Goal: Communication & Community: Answer question/provide support

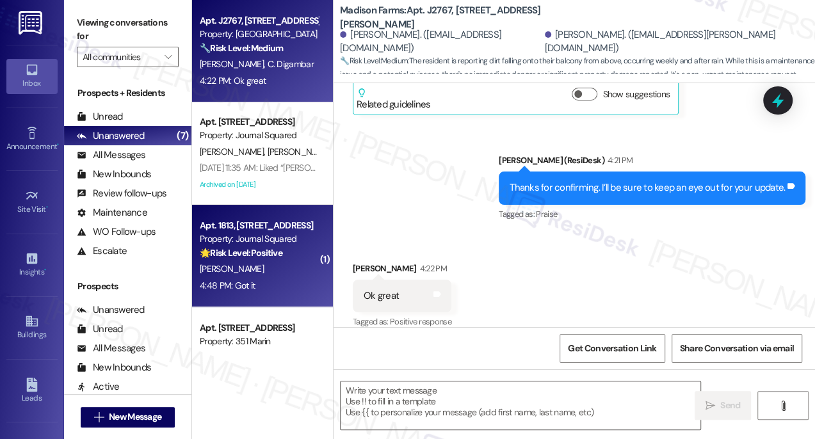
click at [251, 236] on div "Property: Journal Squared" at bounding box center [259, 238] width 118 height 13
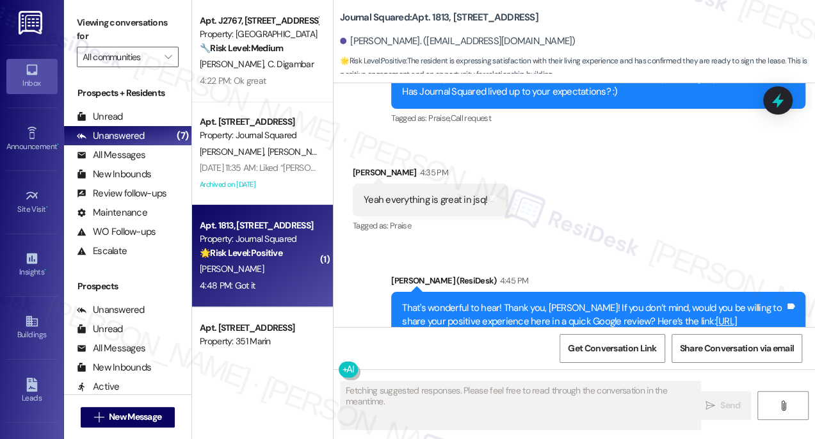
scroll to position [8459, 0]
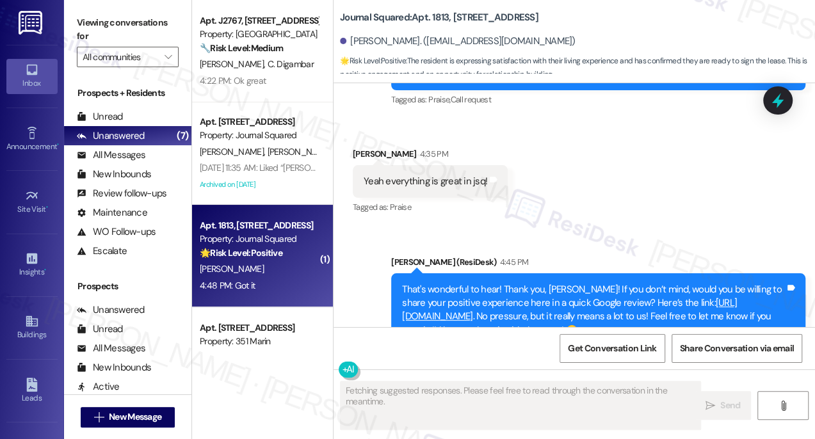
click at [522, 296] on link "[URL][DOMAIN_NAME]" at bounding box center [569, 309] width 335 height 26
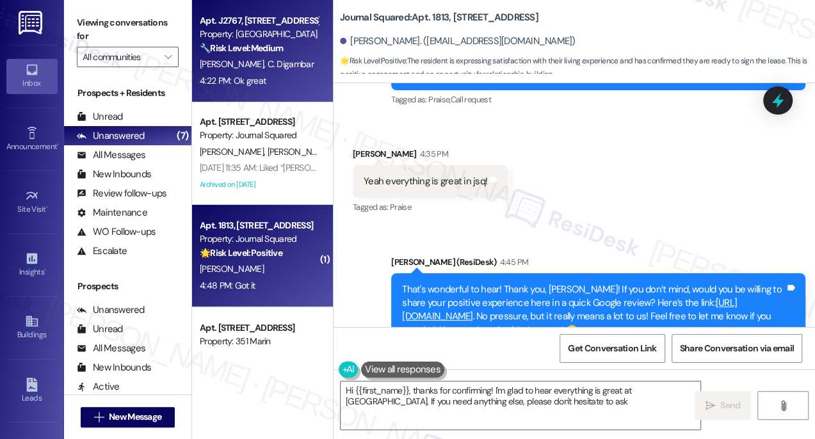
type textarea "Hi {{first_name}}, thanks for confirming! I'm glad to hear everything is great …"
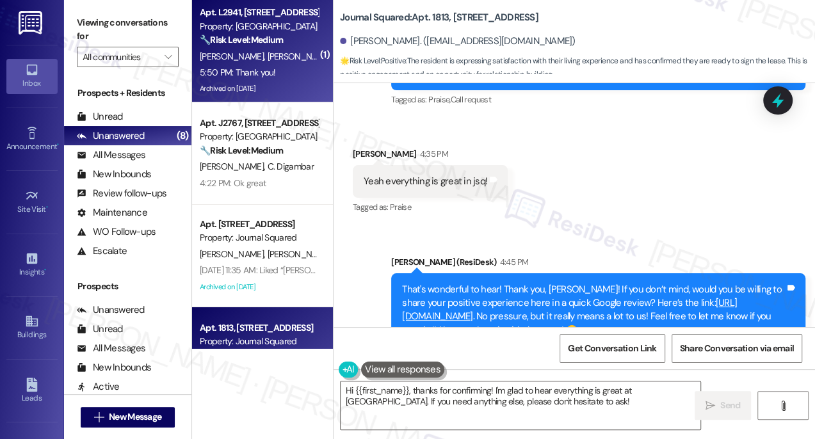
click at [288, 64] on div "[PERSON_NAME] [PERSON_NAME] [PERSON_NAME]" at bounding box center [258, 57] width 121 height 16
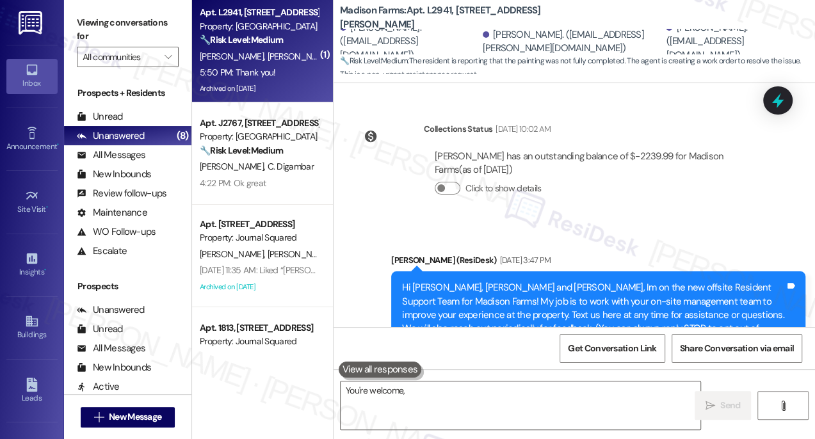
scroll to position [9919, 0]
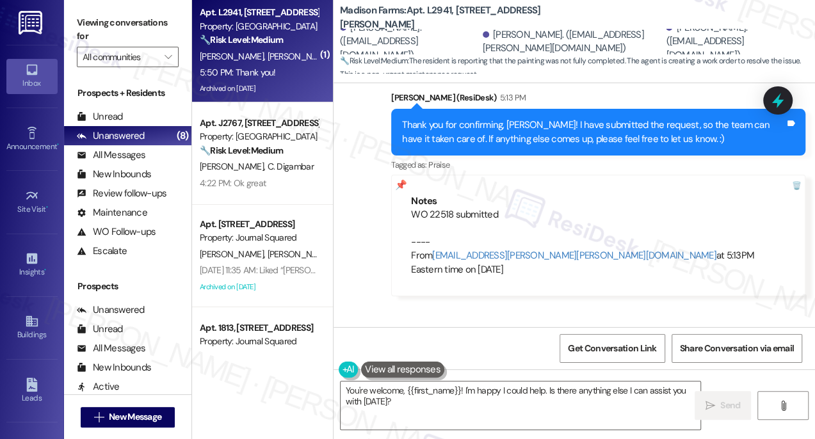
click at [413, 374] on button at bounding box center [402, 370] width 83 height 16
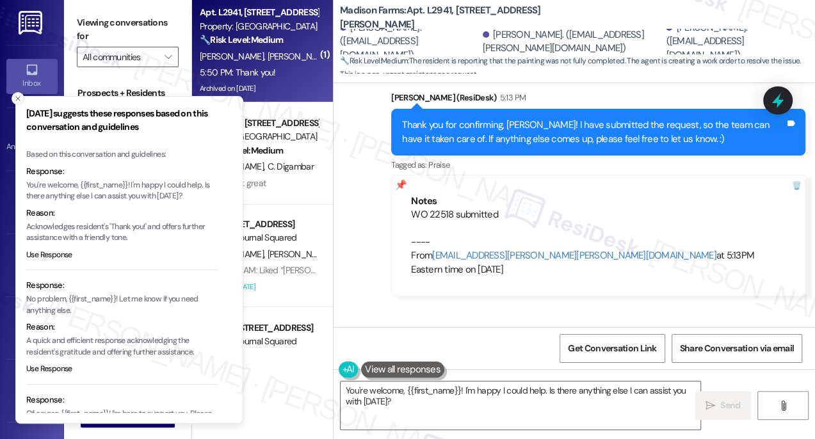
click at [12, 97] on button "Close toast" at bounding box center [18, 98] width 13 height 13
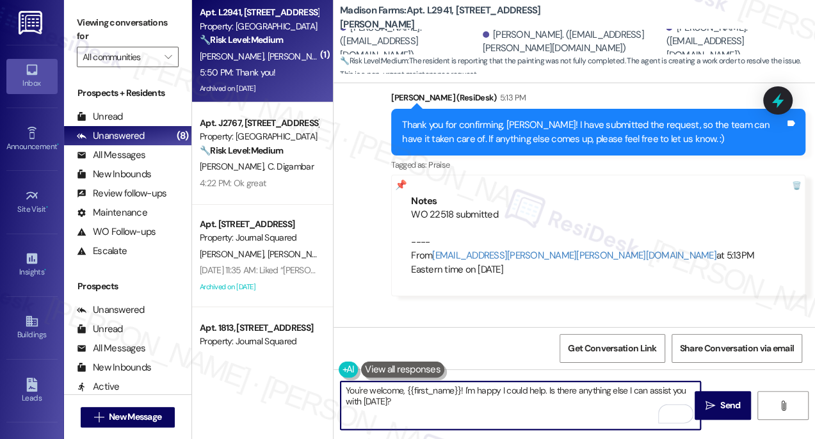
drag, startPoint x: 477, startPoint y: 412, endPoint x: 462, endPoint y: 383, distance: 32.4
click at [462, 383] on textarea "You're welcome, {{first_name}}! I'm happy I could help. Is there anything else …" at bounding box center [521, 406] width 360 height 48
click at [357, 335] on div "[PERSON_NAME] 5:50 PM" at bounding box center [401, 344] width 96 height 18
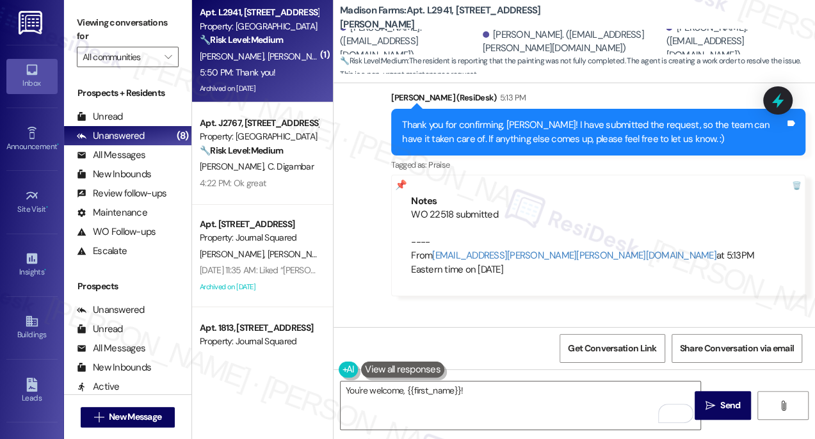
click at [357, 335] on div "[PERSON_NAME] 5:50 PM" at bounding box center [401, 344] width 96 height 18
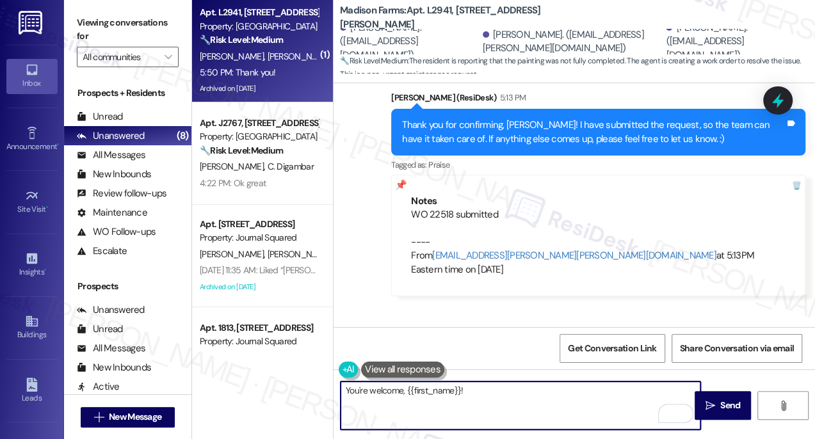
click at [369, 389] on textarea "You're welcome, {{first_name}}!" at bounding box center [521, 406] width 360 height 48
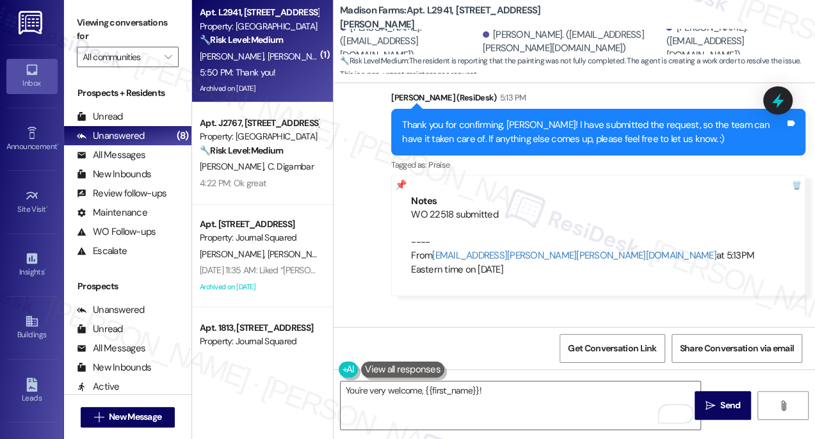
click at [366, 335] on div "[PERSON_NAME] 5:50 PM" at bounding box center [401, 344] width 96 height 18
copy div "[PERSON_NAME]"
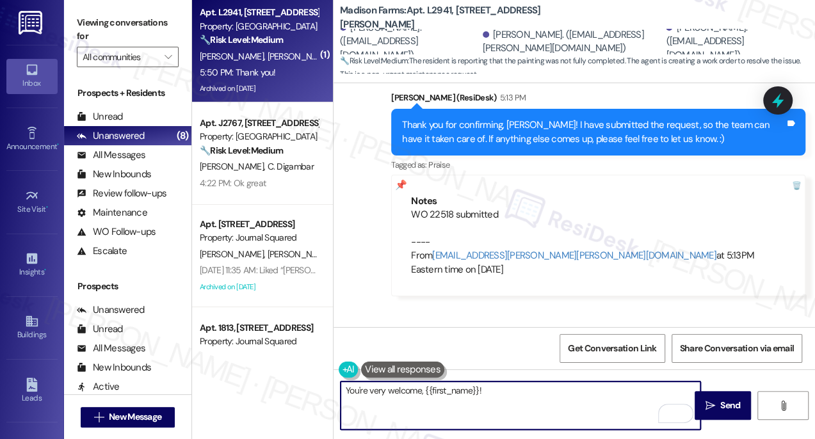
drag, startPoint x: 423, startPoint y: 390, endPoint x: 480, endPoint y: 382, distance: 57.0
click at [480, 382] on textarea "You're very welcome, {{first_name}}!" at bounding box center [521, 406] width 360 height 48
paste textarea "[PERSON_NAME]"
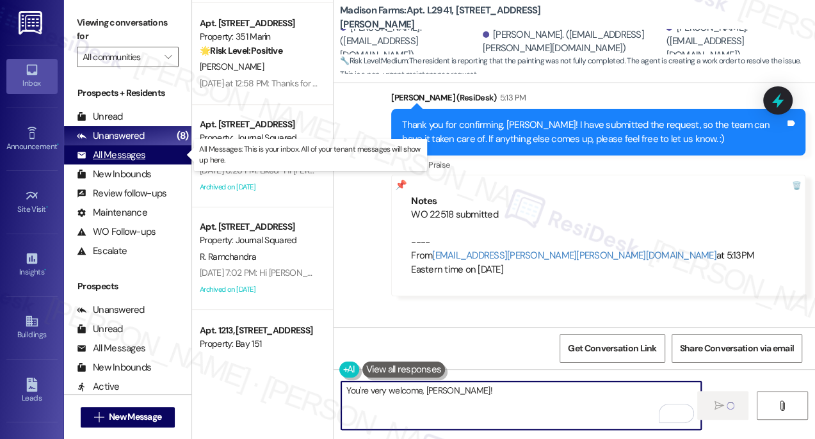
type textarea "You're very welcome, [PERSON_NAME]!"
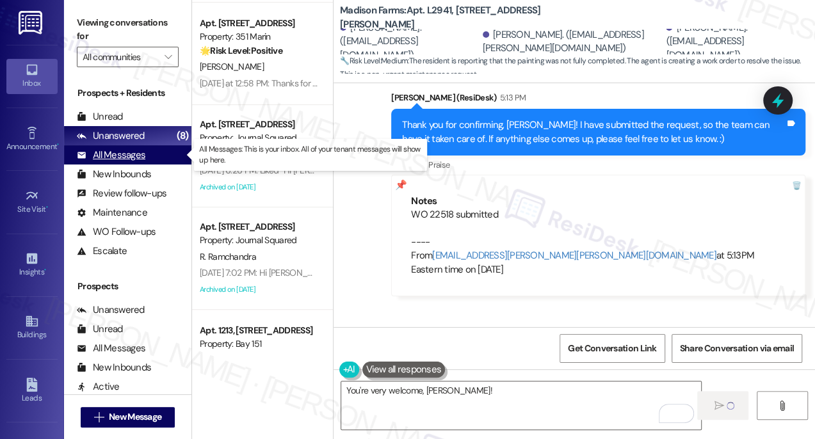
click at [137, 158] on div "All Messages" at bounding box center [111, 155] width 69 height 13
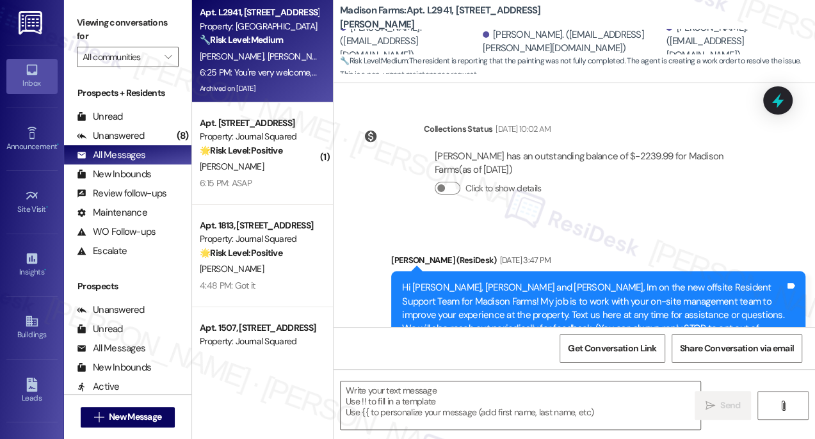
type textarea "Fetching suggested responses. Please feel free to read through the conversation…"
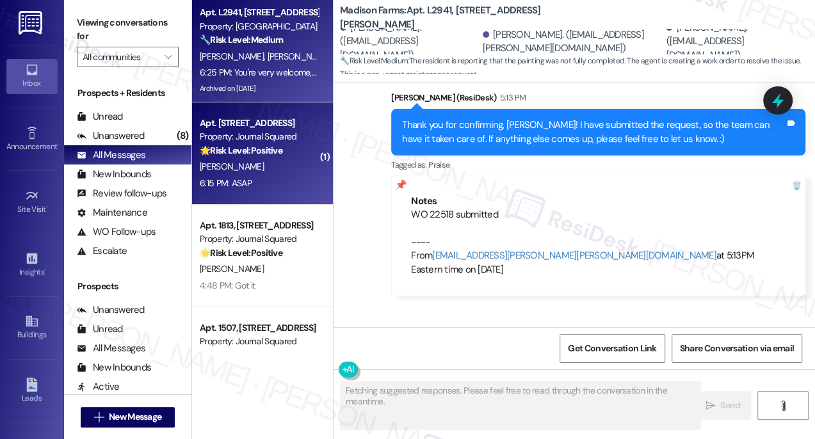
click at [237, 190] on div "6:15 PM: ASAP 6:15 PM: ASAP" at bounding box center [258, 183] width 121 height 16
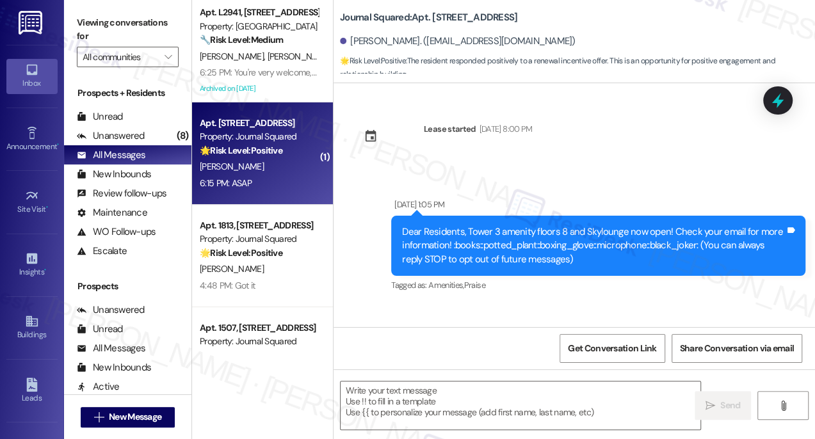
type textarea "Fetching suggested responses. Please feel free to read through the conversation…"
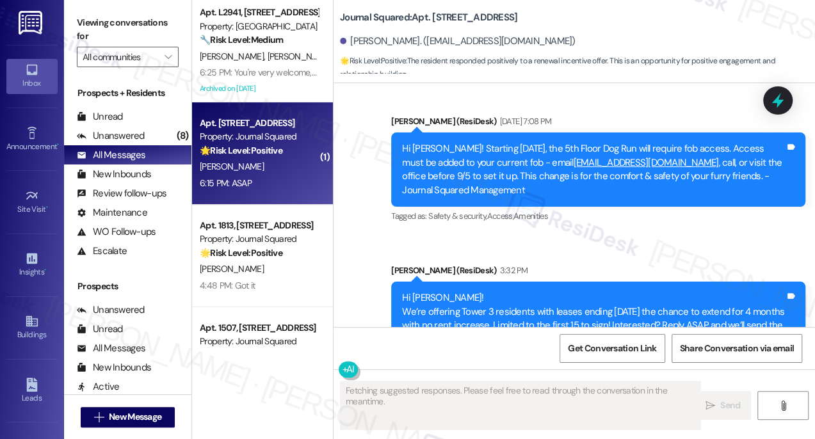
scroll to position [7099, 0]
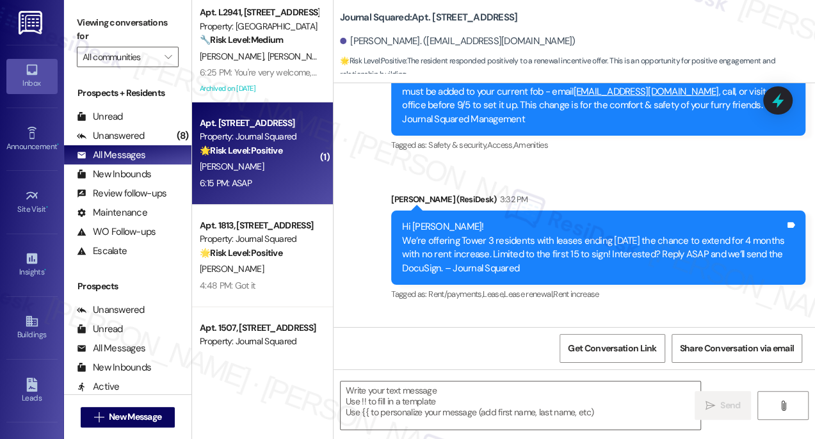
click at [554, 220] on div "Hi [PERSON_NAME]! We’re offering Tower 3 residents with leases ending [DATE] th…" at bounding box center [593, 247] width 383 height 55
click at [551, 220] on div "Hi [PERSON_NAME]! We’re offering Tower 3 residents with leases ending [DATE] th…" at bounding box center [593, 247] width 383 height 55
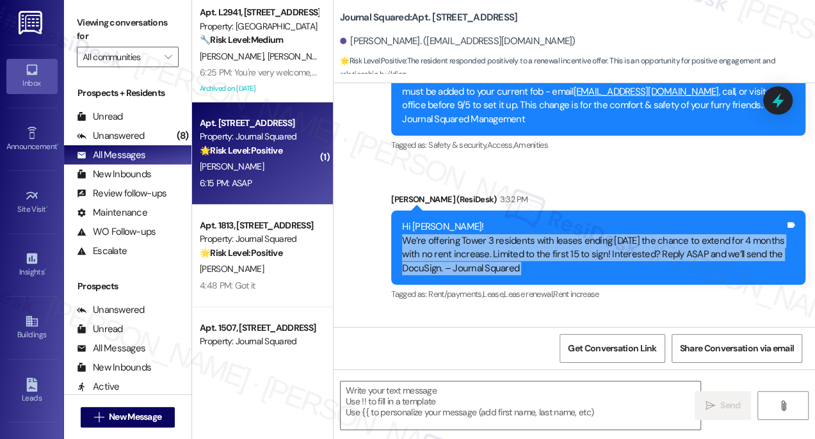
click at [551, 220] on div "Hi [PERSON_NAME]! We’re offering Tower 3 residents with leases ending [DATE] th…" at bounding box center [593, 247] width 383 height 55
click at [456, 382] on textarea at bounding box center [521, 406] width 360 height 48
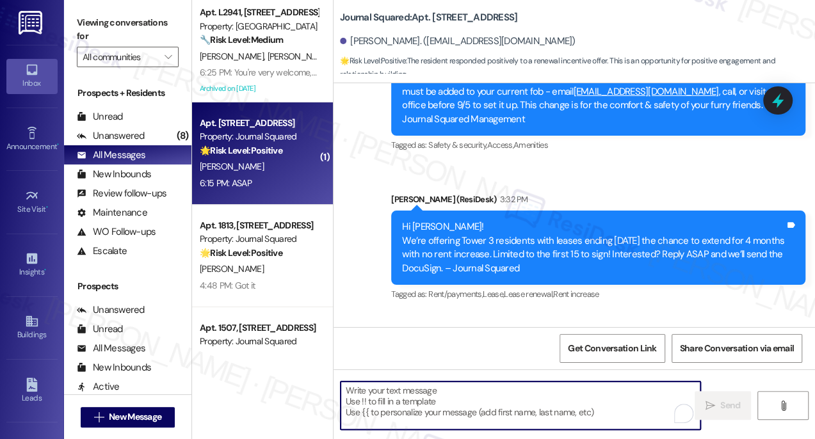
click at [383, 360] on div "ASAP Tags and notes" at bounding box center [399, 376] width 93 height 33
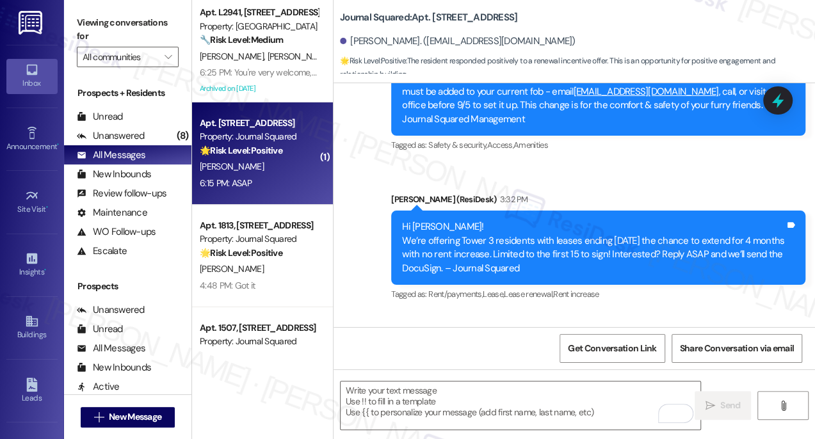
click at [517, 220] on div "Hi [PERSON_NAME]! We’re offering Tower 3 residents with leases ending [DATE] th…" at bounding box center [593, 247] width 383 height 55
click at [481, 220] on div "Hi [PERSON_NAME]! We’re offering Tower 3 residents with leases ending [DATE] th…" at bounding box center [593, 247] width 383 height 55
click at [439, 220] on div "Hi [PERSON_NAME]! We’re offering Tower 3 residents with leases ending [DATE] th…" at bounding box center [593, 247] width 383 height 55
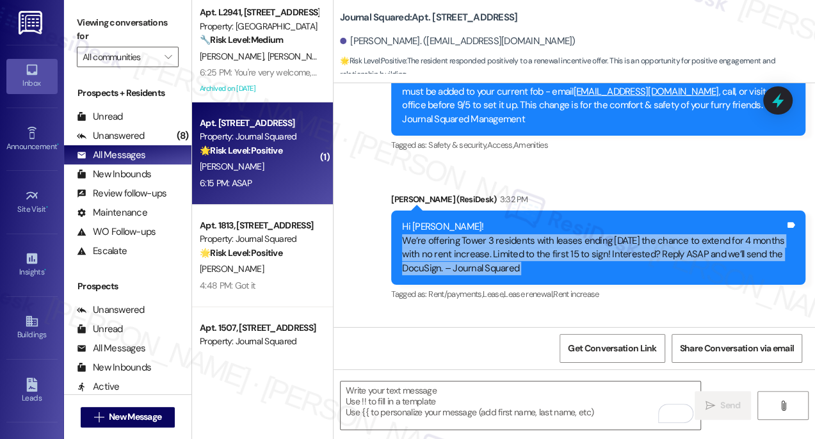
click at [439, 220] on div "Hi [PERSON_NAME]! We’re offering Tower 3 residents with leases ending [DATE] th…" at bounding box center [593, 247] width 383 height 55
copy div "We’re offering Tower 3 residents with leases ending [DATE] the chance to extend…"
click at [78, 6] on div "Viewing conversations for All communities " at bounding box center [127, 40] width 127 height 80
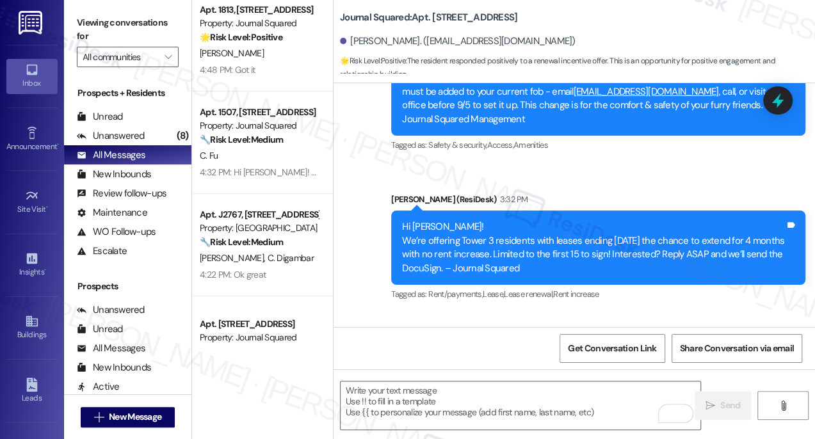
scroll to position [0, 0]
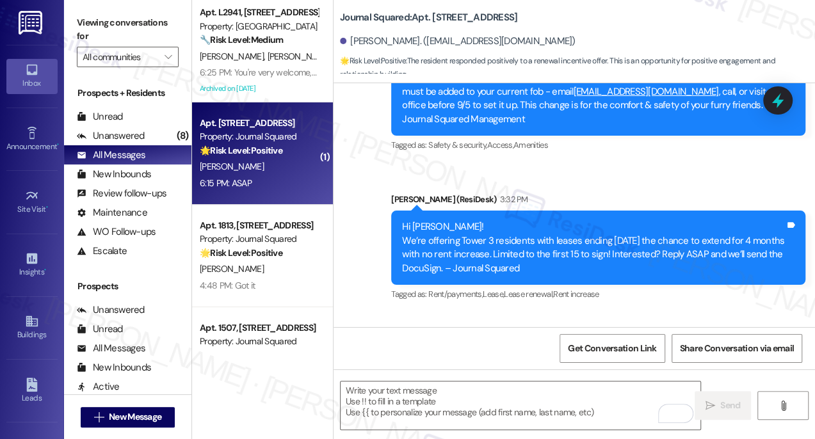
click at [101, 15] on label "Viewing conversations for" at bounding box center [128, 30] width 102 height 34
click at [472, 412] on textarea "To enrich screen reader interactions, please activate Accessibility in Grammarl…" at bounding box center [521, 406] width 360 height 48
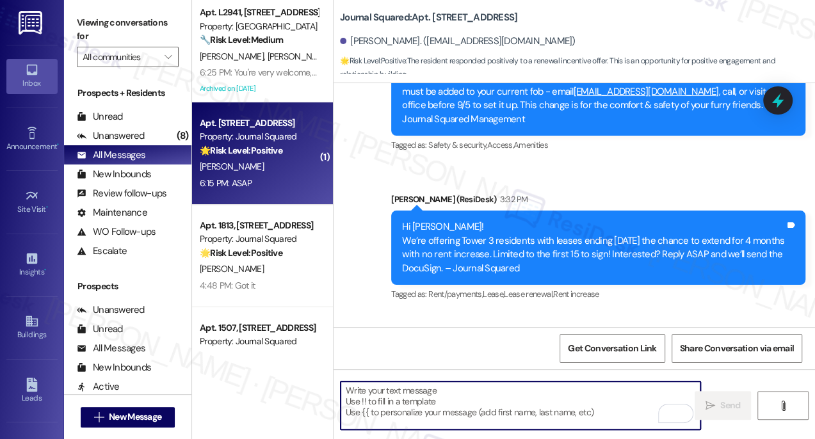
paste textarea "Thank you for your quick reply! I’ll notify the team right away so they can pre…"
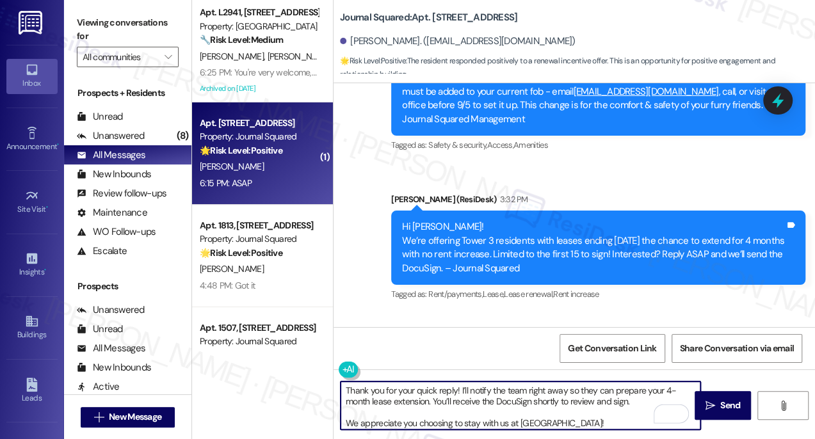
click at [366, 342] on div "[PERSON_NAME] 6:15 PM" at bounding box center [399, 351] width 93 height 18
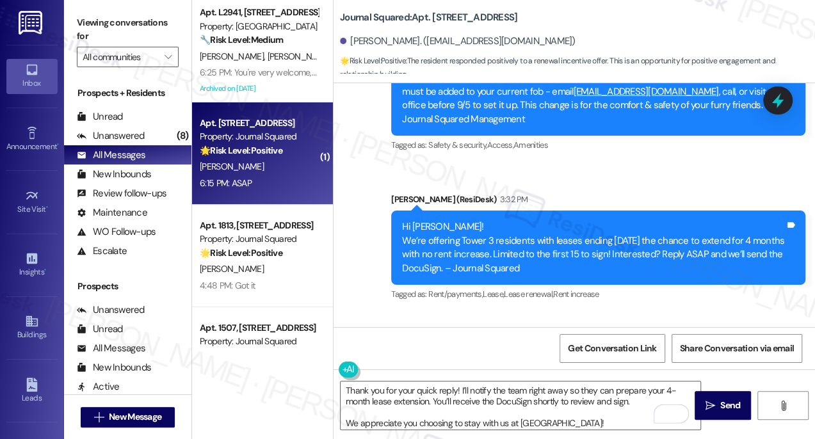
click at [366, 342] on div "[PERSON_NAME] 6:15 PM" at bounding box center [399, 351] width 93 height 18
copy div "Fawen"
drag, startPoint x: 347, startPoint y: 389, endPoint x: 356, endPoint y: 391, distance: 9.1
click at [347, 389] on textarea "Thank you for your quick reply! I’ll notify the team right away so they can pre…" at bounding box center [521, 406] width 360 height 48
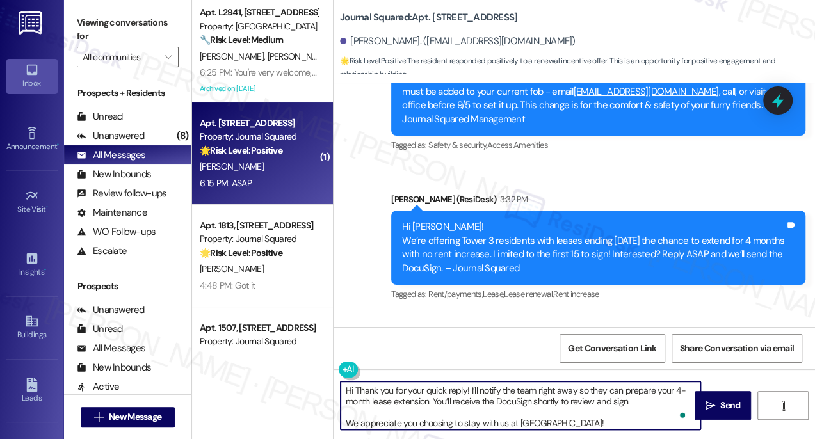
paste textarea "Fawen"
click at [465, 390] on textarea "Hi [PERSON_NAME]! Thank you for your quick reply! I’ll notify the team right aw…" at bounding box center [521, 406] width 360 height 48
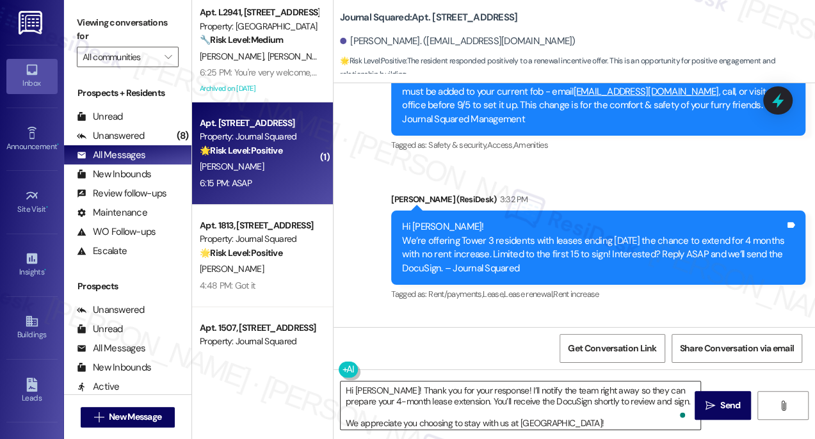
click at [621, 404] on textarea "Hi [PERSON_NAME]! Thank you for your response! I’ll notify the team right away …" at bounding box center [521, 406] width 360 height 48
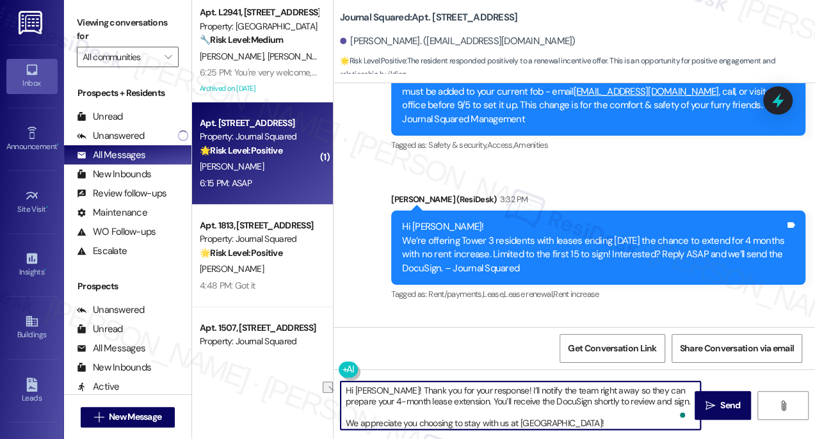
drag, startPoint x: 458, startPoint y: 399, endPoint x: 684, endPoint y: 401, distance: 225.4
click at [684, 401] on textarea "Hi [PERSON_NAME]! Thank you for your response! I’ll notify the team right away …" at bounding box center [521, 406] width 360 height 48
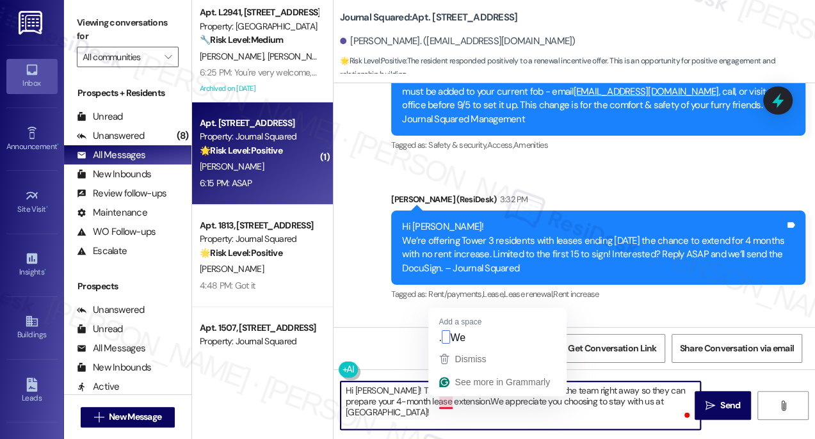
click at [440, 401] on textarea "Hi [PERSON_NAME]! Thank you for your response! I’ll notify the team right away …" at bounding box center [521, 406] width 360 height 48
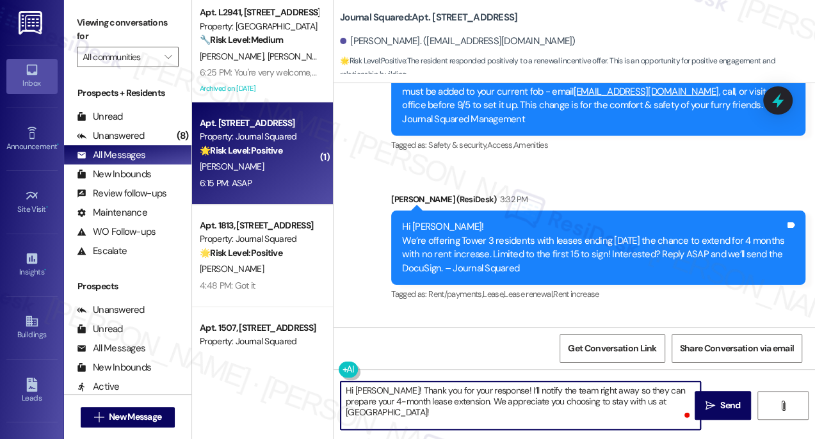
click at [487, 396] on textarea "Hi [PERSON_NAME]! Thank you for your response! I’ll notify the team right away …" at bounding box center [521, 406] width 360 height 48
type textarea "Hi [PERSON_NAME]! Thank you for your response! I’ll notify the team right away …"
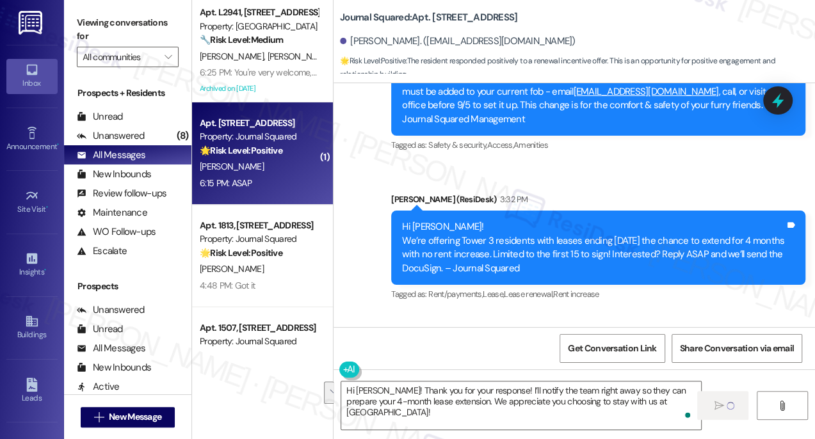
click at [454, 313] on div "Received via SMS [PERSON_NAME] 6:15 PM ASAP Tags and notes Tagged as: Call requ…" at bounding box center [574, 367] width 481 height 108
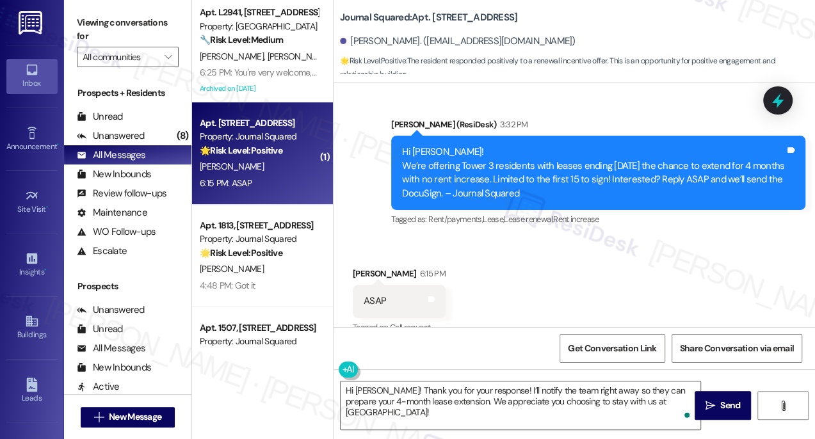
scroll to position [7202, 0]
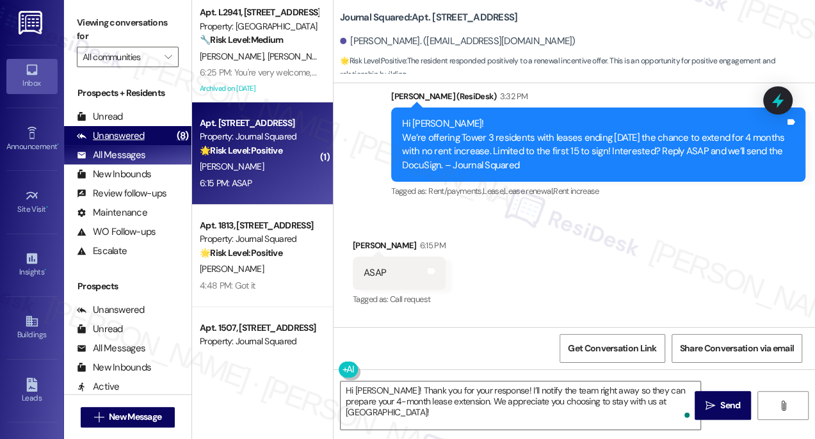
click at [141, 133] on div "Unanswered" at bounding box center [111, 135] width 68 height 13
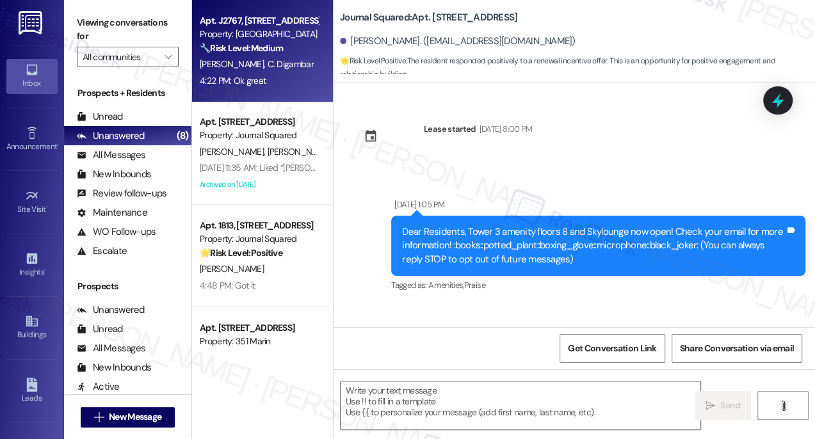
click at [271, 63] on span "C. Digambar" at bounding box center [291, 64] width 46 height 12
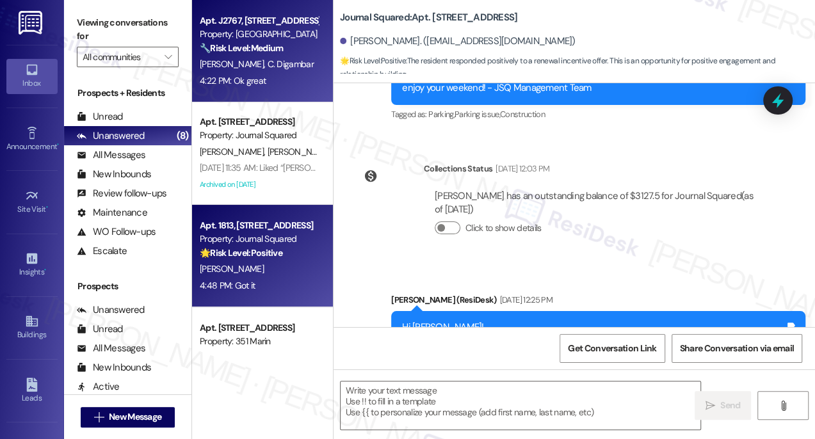
type textarea "Fetching suggested responses. Please feel free to read through the conversation…"
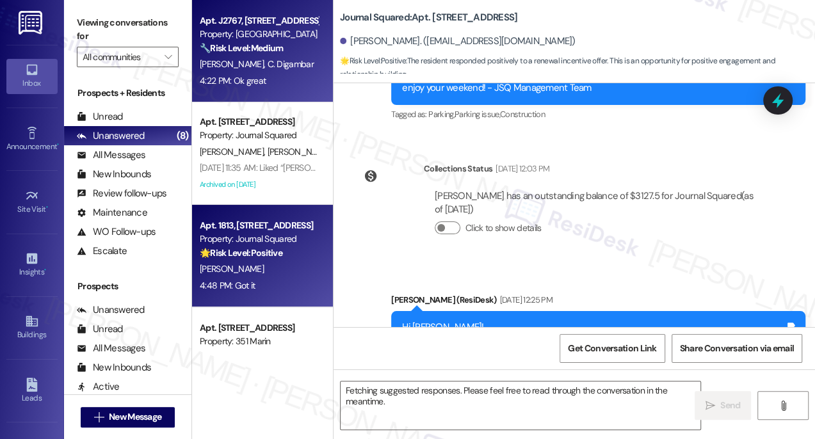
scroll to position [7099, 0]
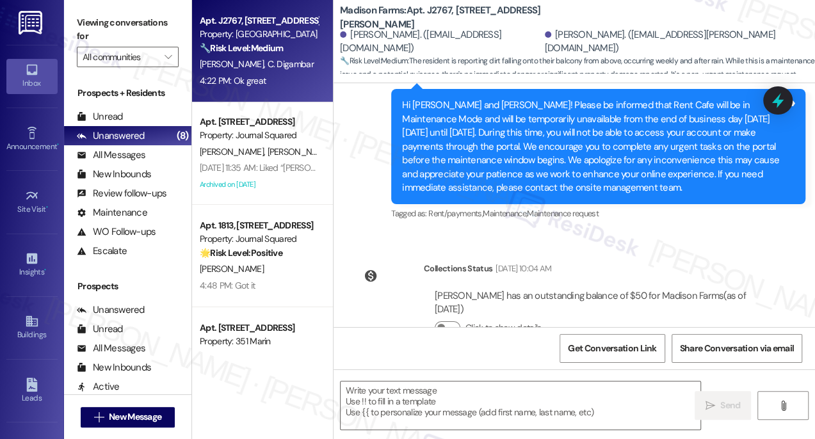
type textarea "Fetching suggested responses. Please feel free to read through the conversation…"
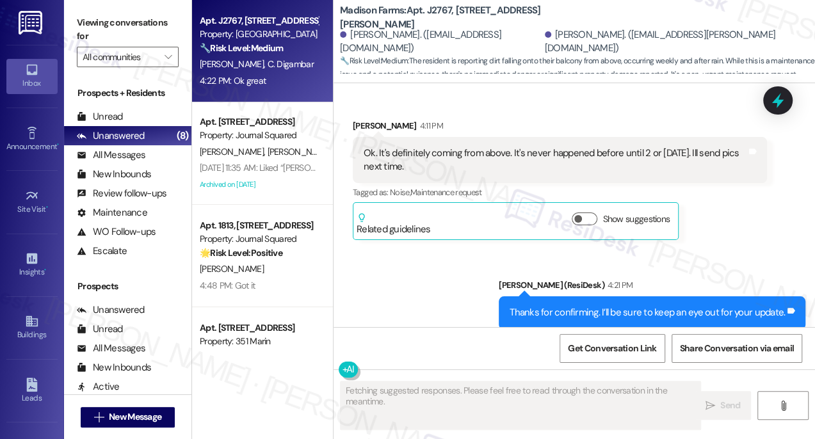
scroll to position [2211, 0]
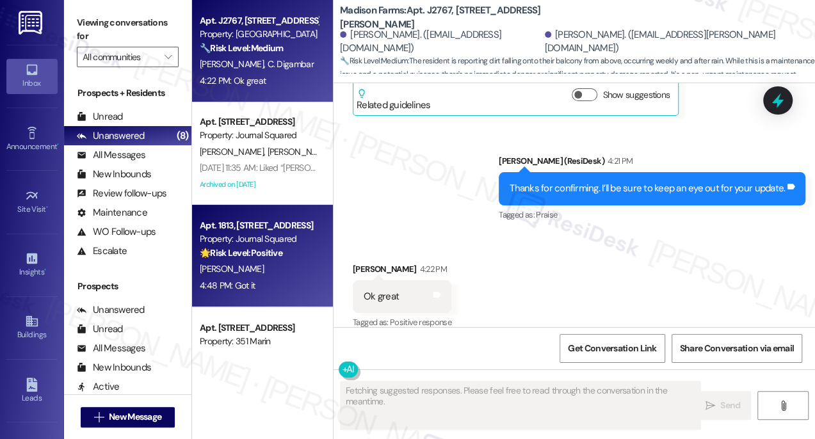
click at [255, 265] on div "[PERSON_NAME]" at bounding box center [258, 269] width 121 height 16
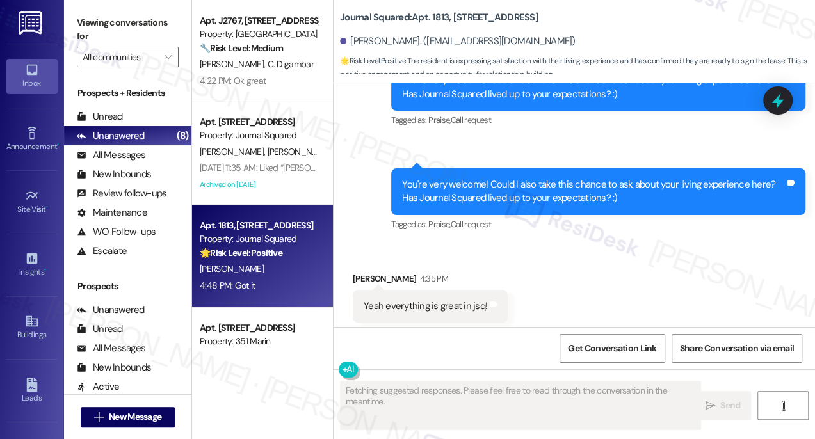
scroll to position [8575, 0]
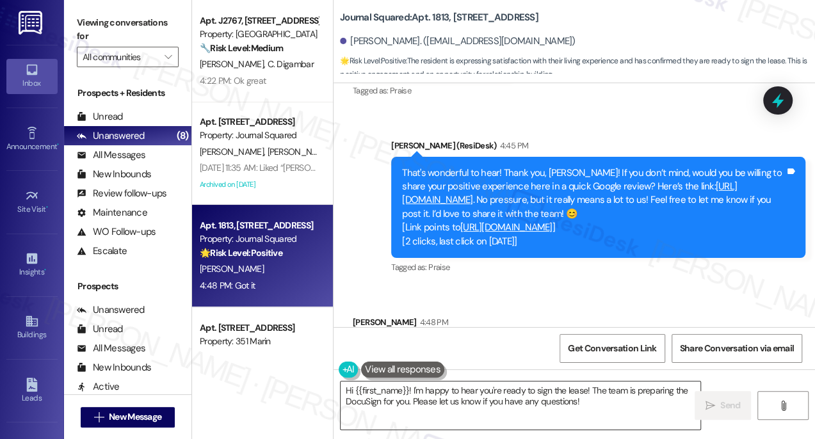
click at [435, 392] on textarea "Hi {{first_name}}! I'm happy to hear you're ready to sign the lease! The team i…" at bounding box center [521, 406] width 360 height 48
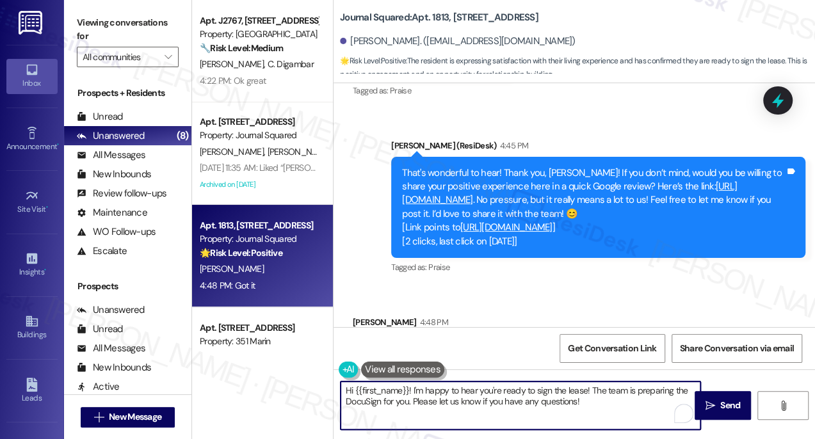
click at [435, 392] on textarea "Hi {{first_name}}! I'm happy to hear you're ready to sign the lease! The team i…" at bounding box center [521, 406] width 360 height 48
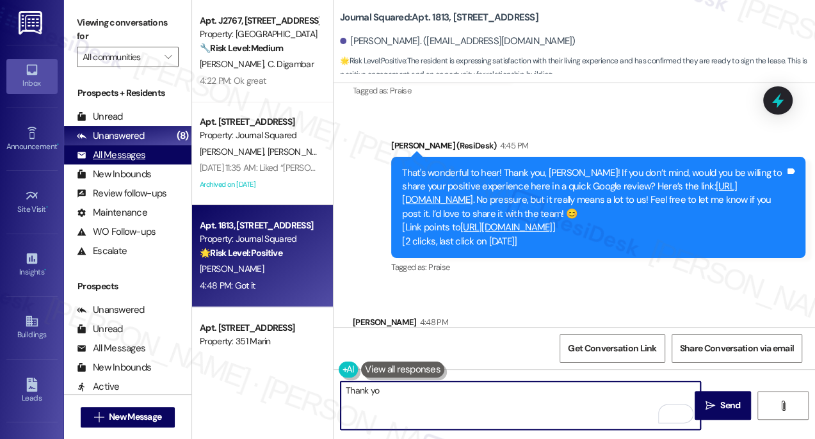
type textarea "Thank yo"
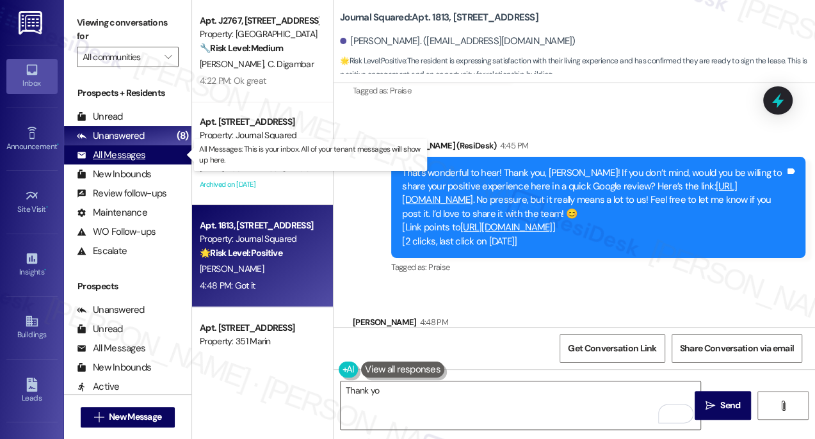
click at [150, 157] on div "All Messages (undefined)" at bounding box center [127, 154] width 127 height 19
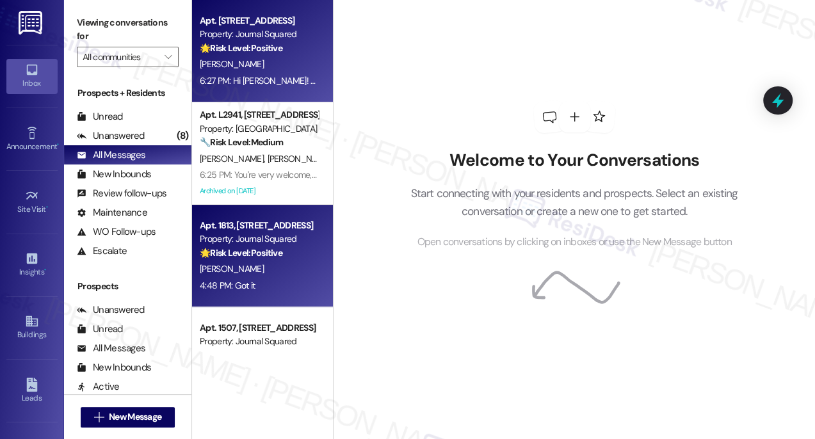
click at [275, 76] on div "6:27 PM: Hi [PERSON_NAME]! Thank you for your response! I’ll notify the team ri…" at bounding box center [590, 81] width 780 height 12
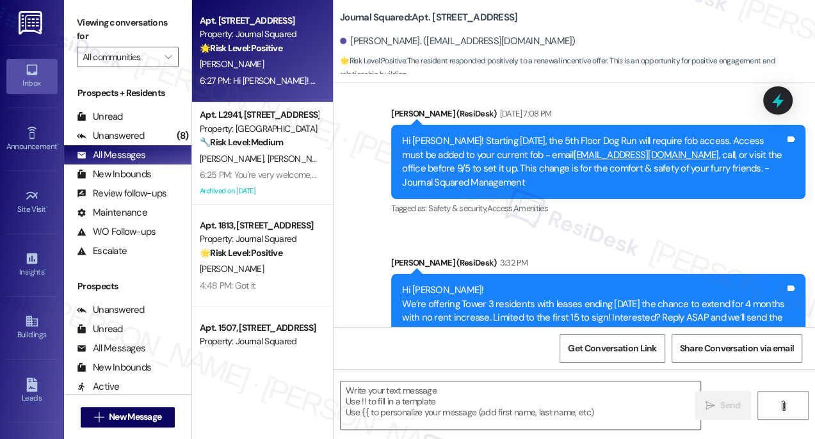
type textarea "Fetching suggested responses. Please feel free to read through the conversation…"
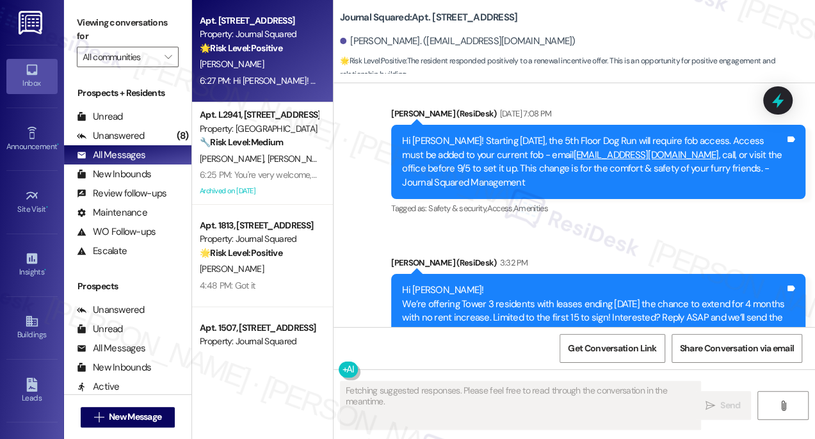
scroll to position [7222, 0]
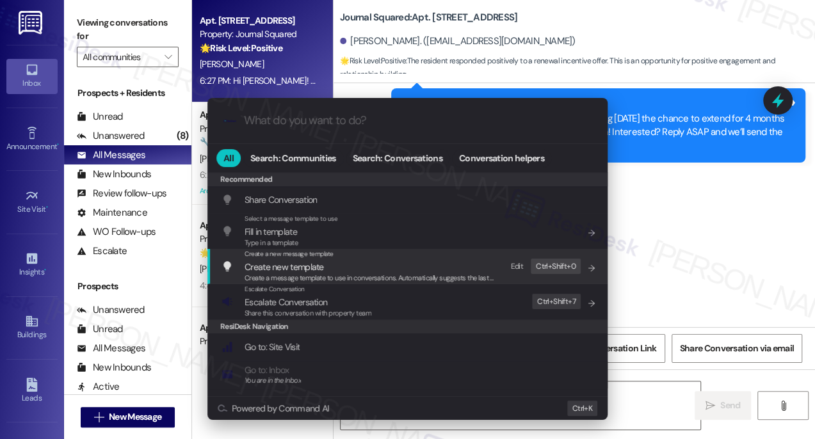
click at [299, 297] on span "Escalate Conversation" at bounding box center [286, 302] width 83 height 12
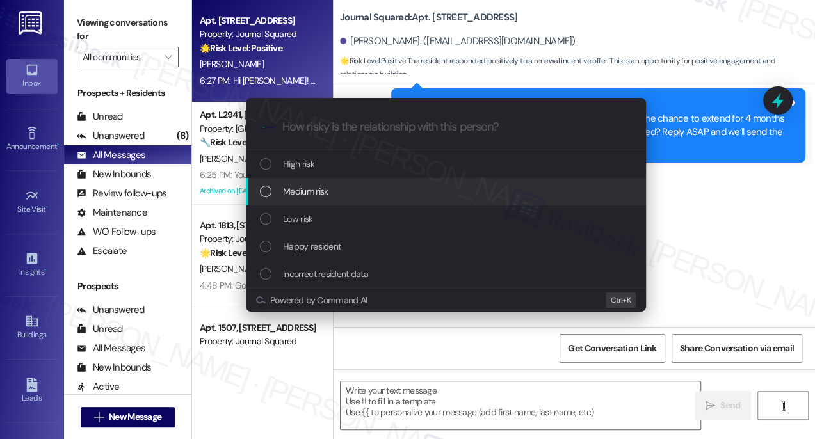
click at [349, 193] on div "Medium risk" at bounding box center [447, 191] width 375 height 14
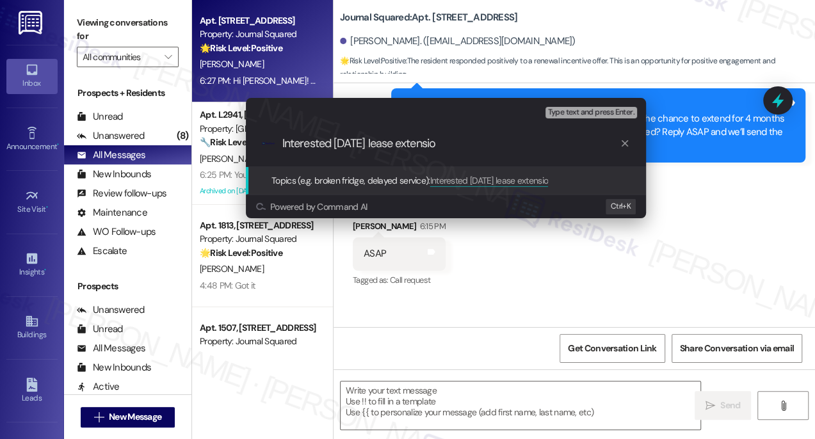
type input "Interested [DATE] lease extension"
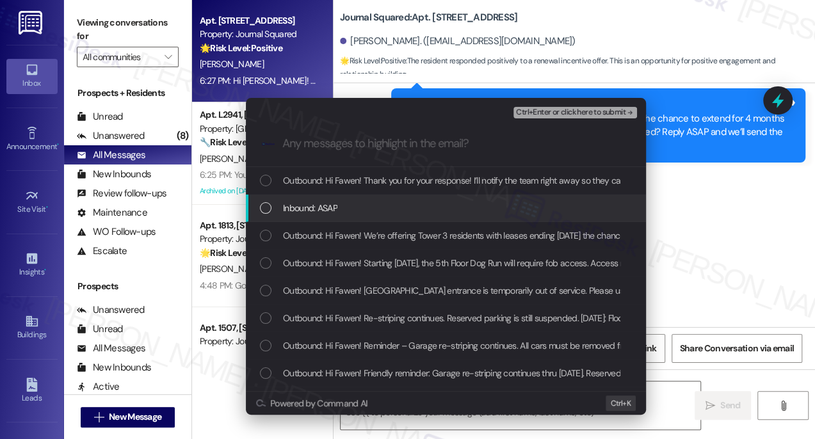
click at [351, 209] on div "Inbound: ASAP" at bounding box center [447, 208] width 375 height 14
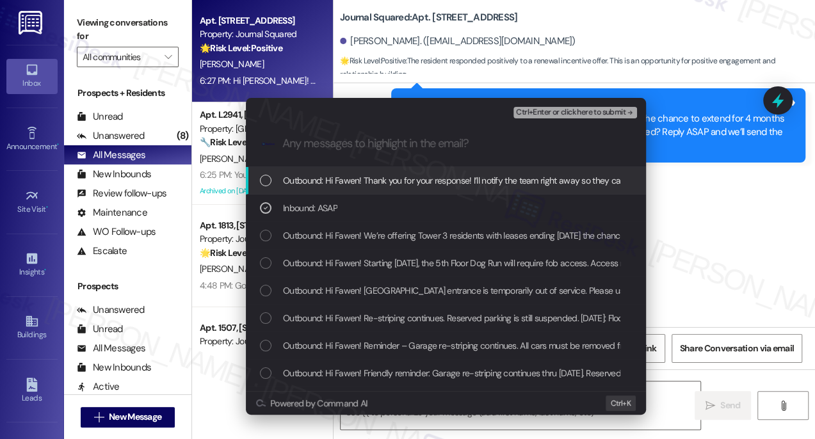
click at [569, 112] on span "Ctrl+Enter or click here to submit" at bounding box center [570, 112] width 109 height 9
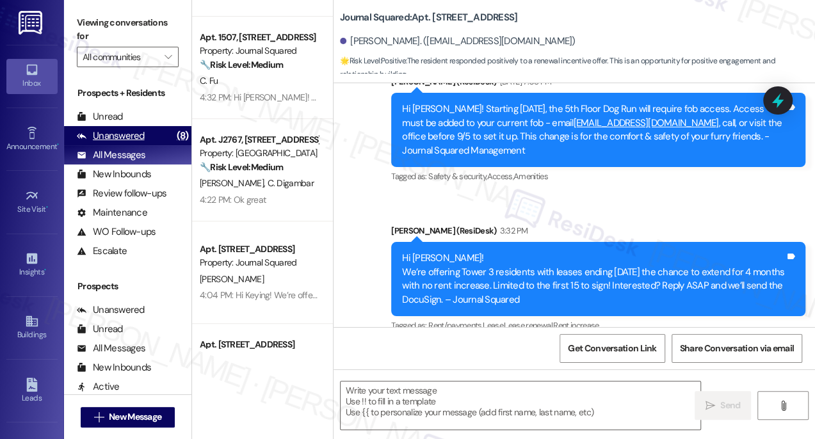
scroll to position [7099, 0]
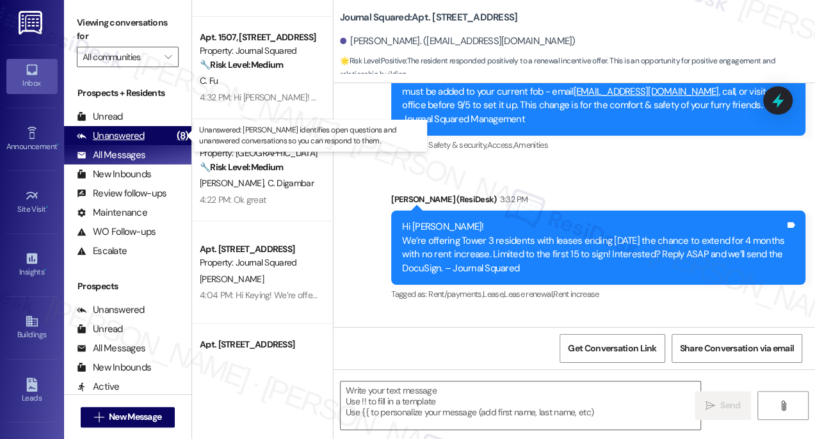
click at [165, 127] on div "Unanswered (8)" at bounding box center [127, 135] width 127 height 19
type textarea "Fetching suggested responses. Please feel free to read through the conversation…"
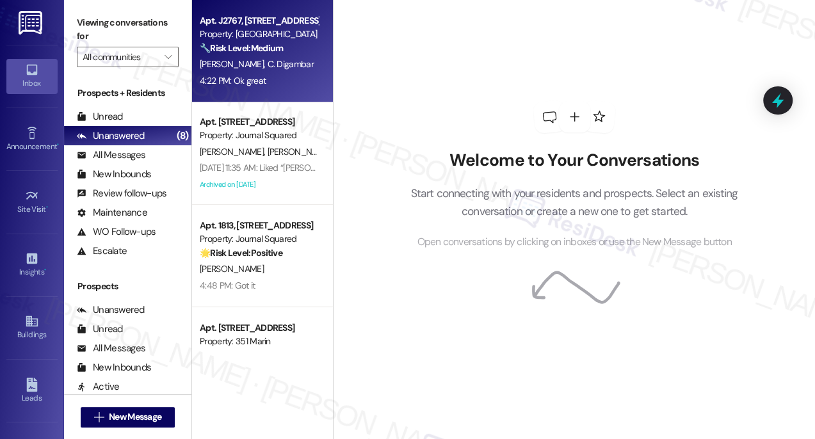
click at [266, 43] on strong "🔧 Risk Level: Medium" at bounding box center [241, 48] width 83 height 12
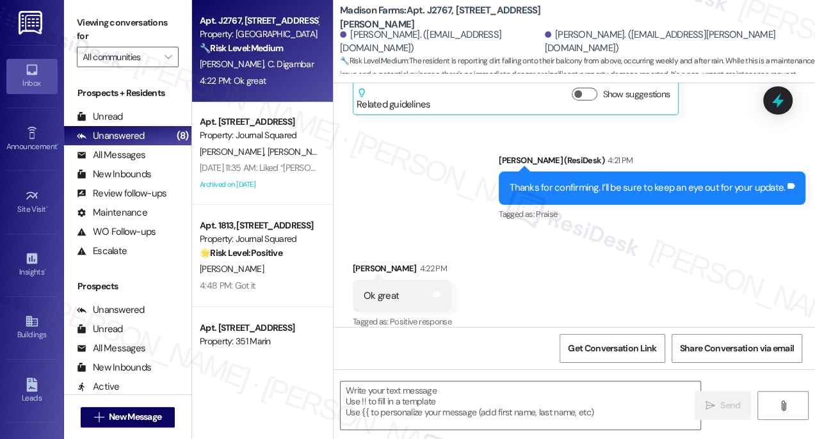
type textarea "Fetching suggested responses. Please feel free to read through the conversation…"
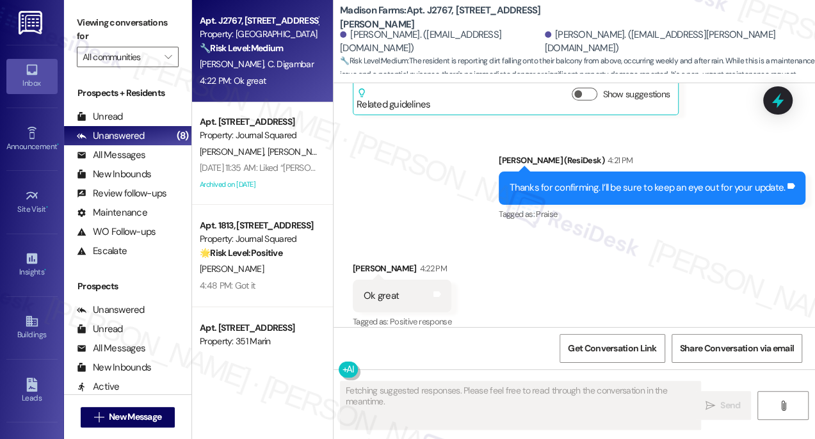
scroll to position [2211, 0]
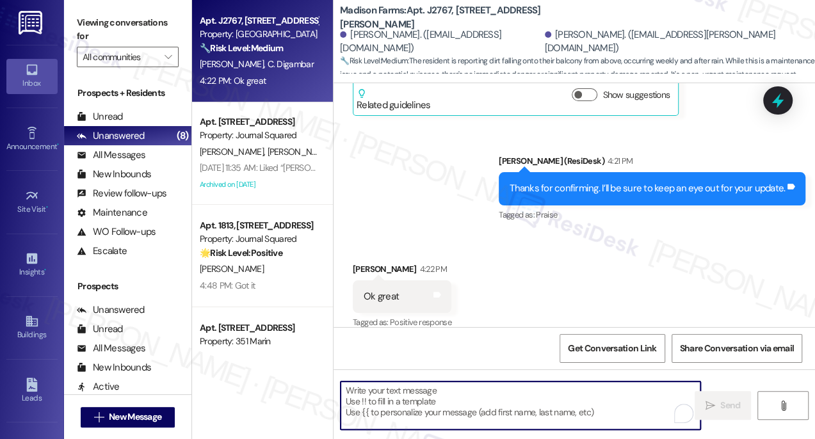
click at [426, 393] on textarea "To enrich screen reader interactions, please activate Accessibility in Grammarl…" at bounding box center [521, 406] width 360 height 48
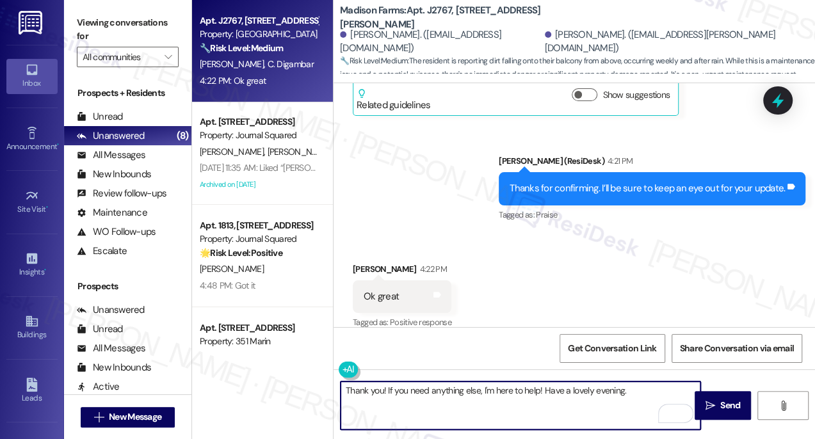
click at [640, 396] on textarea "Thank you! If you need anything else, I'm here to help! Have a lovely evening." at bounding box center [521, 406] width 360 height 48
type textarea "Thank you! If you need anything else, I'm here to help! Have a lovely evening."
click at [729, 397] on button " Send" at bounding box center [723, 405] width 56 height 29
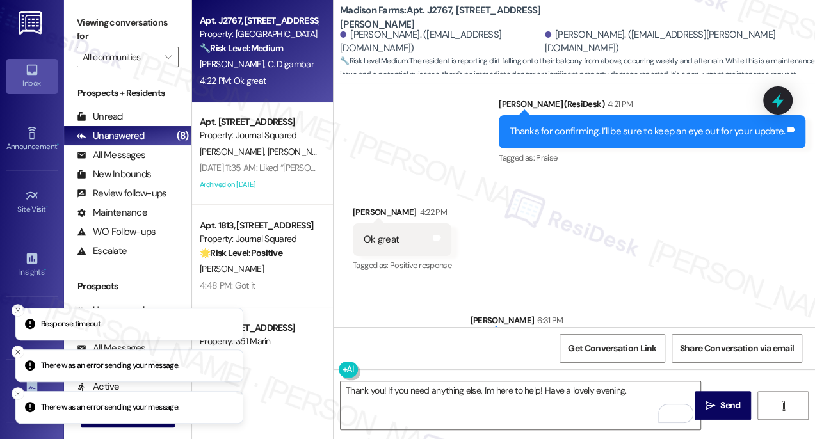
scroll to position [2301, 0]
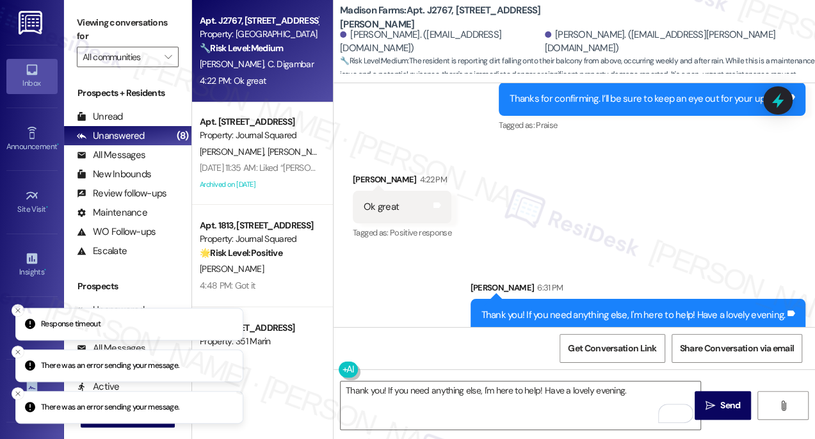
click at [533, 309] on div "Thank you! If you need anything else, I'm here to help! Have a lovely evening." at bounding box center [633, 315] width 304 height 13
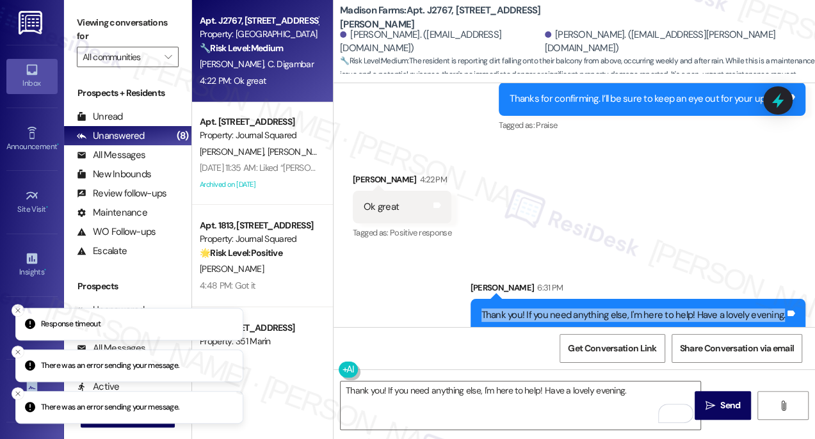
click at [532, 309] on div "Thank you! If you need anything else, I'm here to help! Have a lovely evening." at bounding box center [633, 315] width 304 height 13
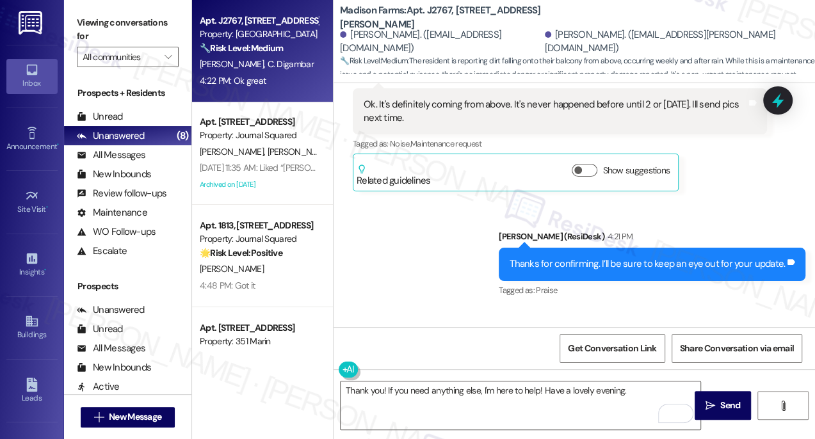
scroll to position [2127, 0]
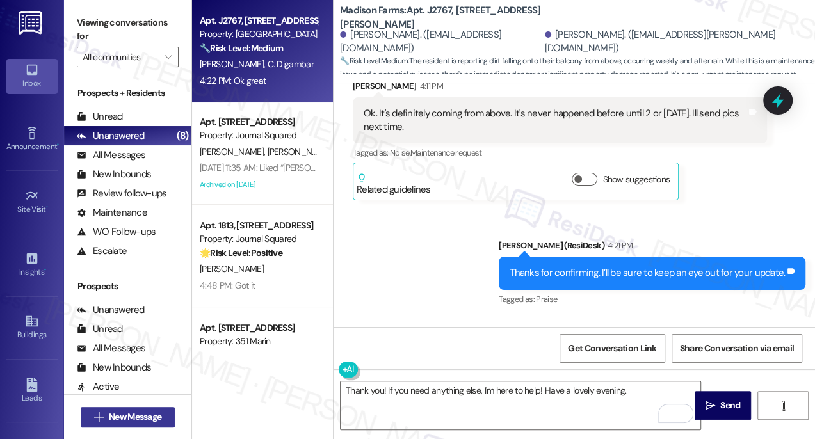
click at [131, 417] on span "New Message" at bounding box center [135, 416] width 52 height 13
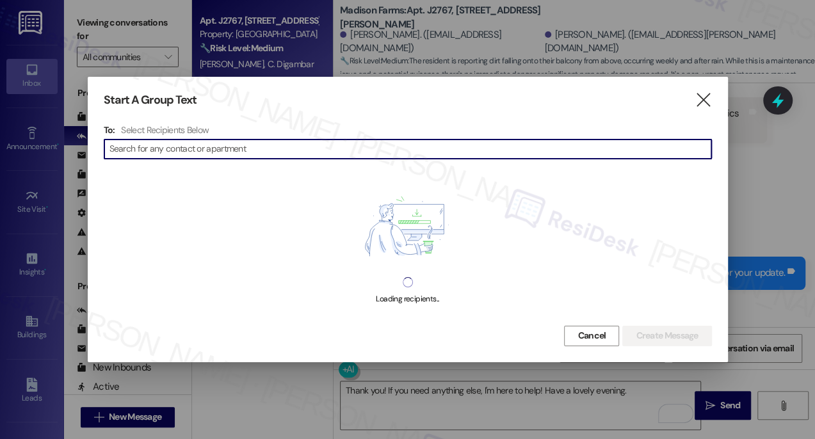
click at [690, 95] on div "Start A Group Text " at bounding box center [408, 100] width 608 height 15
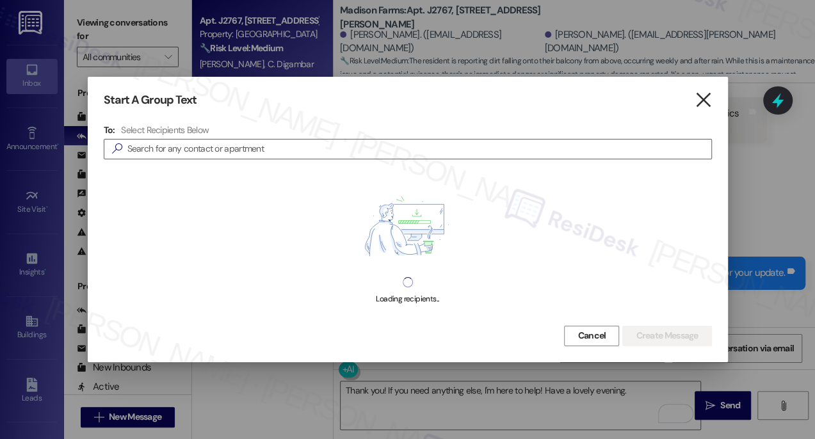
click at [697, 95] on icon "" at bounding box center [703, 99] width 17 height 13
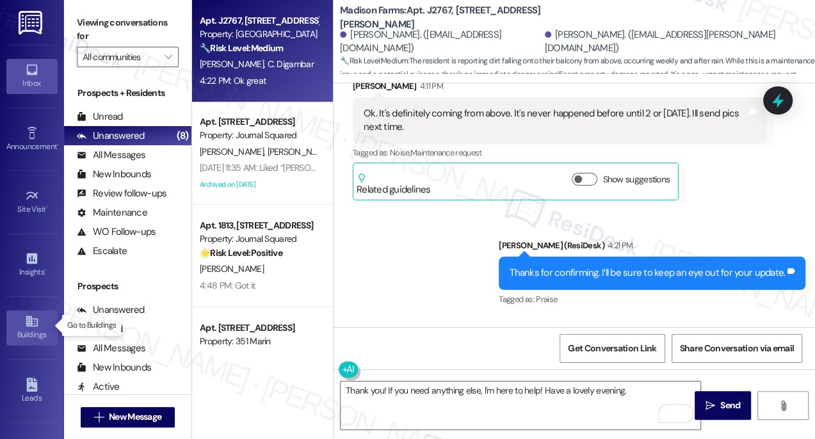
click at [21, 328] on div "Buildings" at bounding box center [32, 334] width 64 height 13
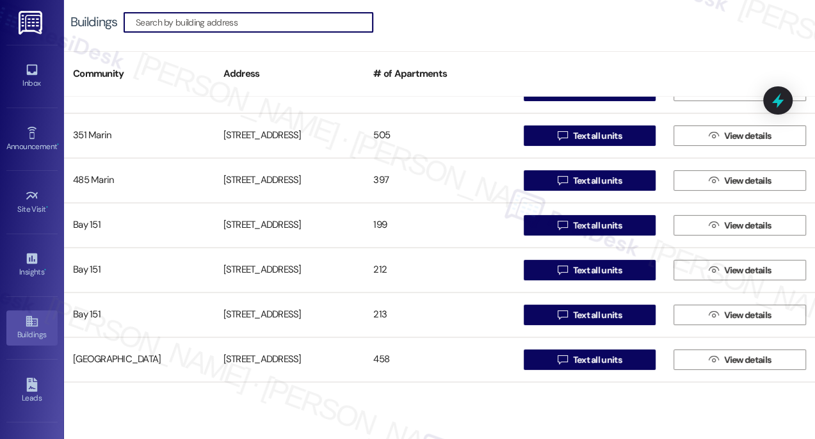
scroll to position [291, 0]
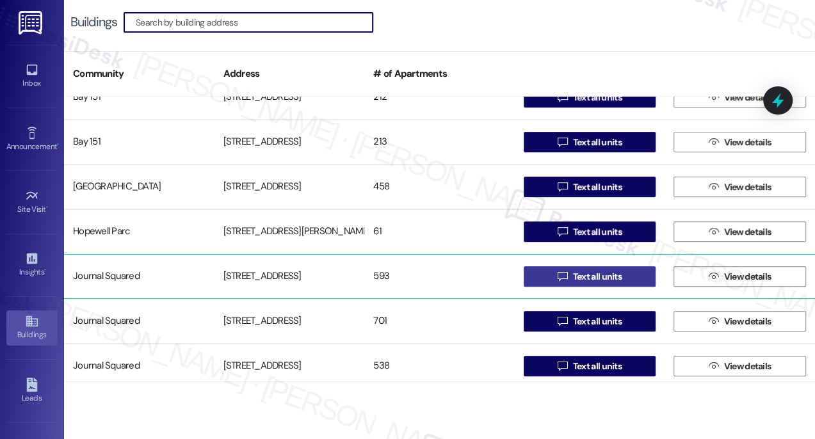
click at [551, 269] on button " Text all units" at bounding box center [590, 276] width 133 height 20
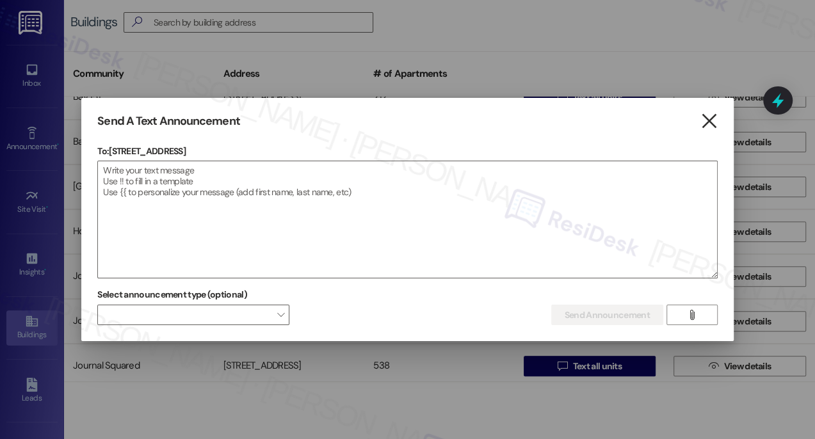
click at [710, 125] on icon "" at bounding box center [708, 121] width 17 height 13
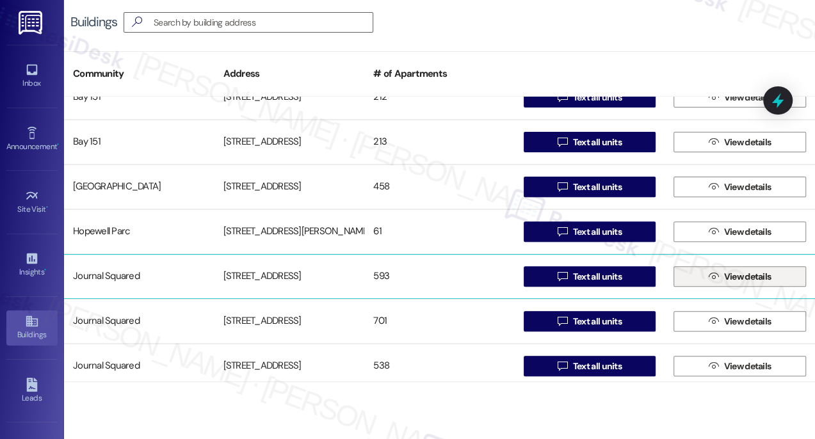
click at [758, 277] on span "View details" at bounding box center [747, 276] width 47 height 13
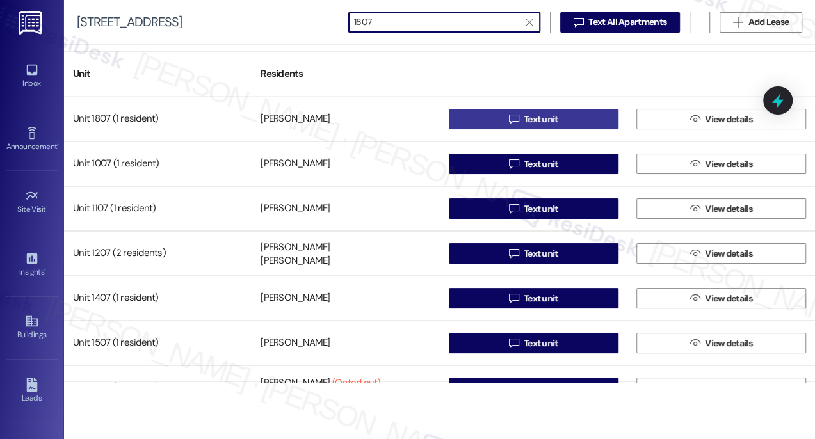
type input "1807"
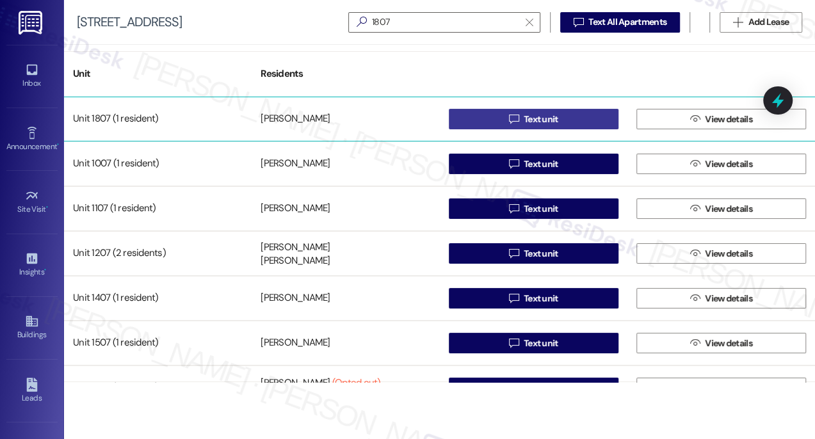
click at [481, 120] on button " Text unit" at bounding box center [534, 119] width 170 height 20
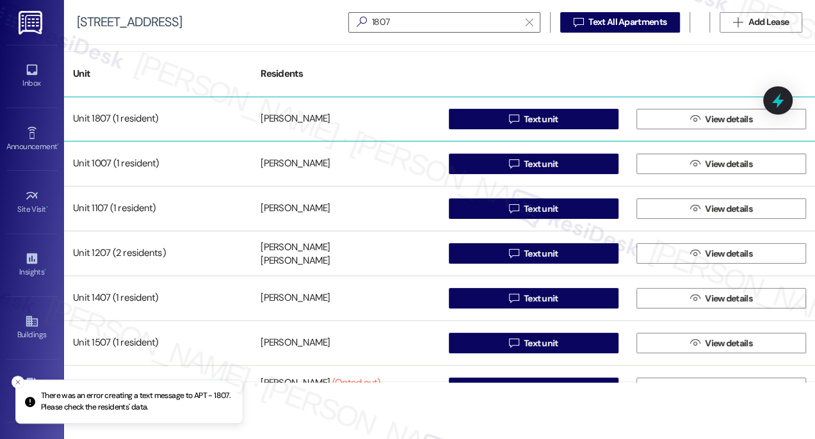
drag, startPoint x: 323, startPoint y: 118, endPoint x: 260, endPoint y: 118, distance: 62.7
click at [261, 118] on div "[PERSON_NAME]" at bounding box center [295, 119] width 69 height 13
copy div "[PERSON_NAME]"
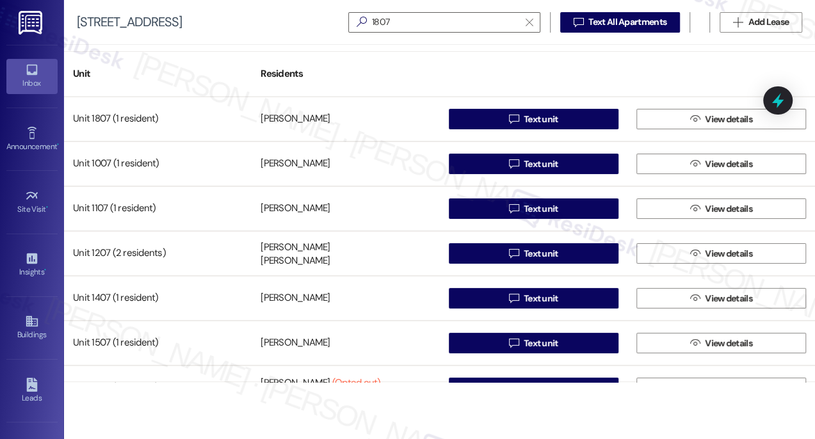
click at [31, 74] on icon at bounding box center [31, 70] width 11 height 11
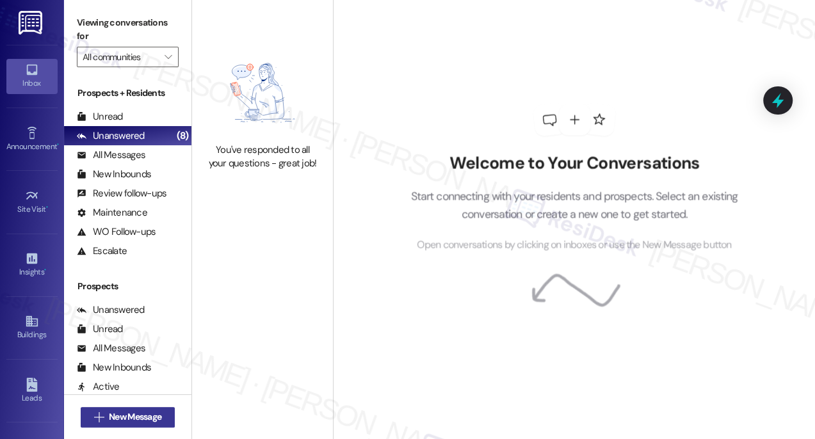
click at [144, 412] on span "New Message" at bounding box center [135, 416] width 52 height 13
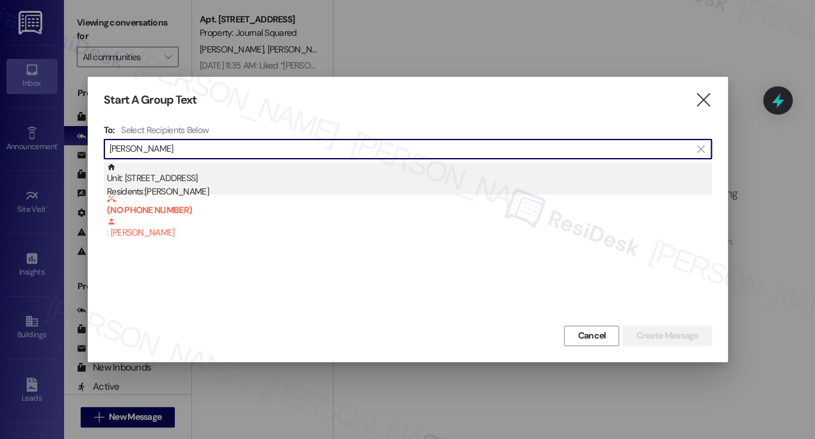
type input "[PERSON_NAME]"
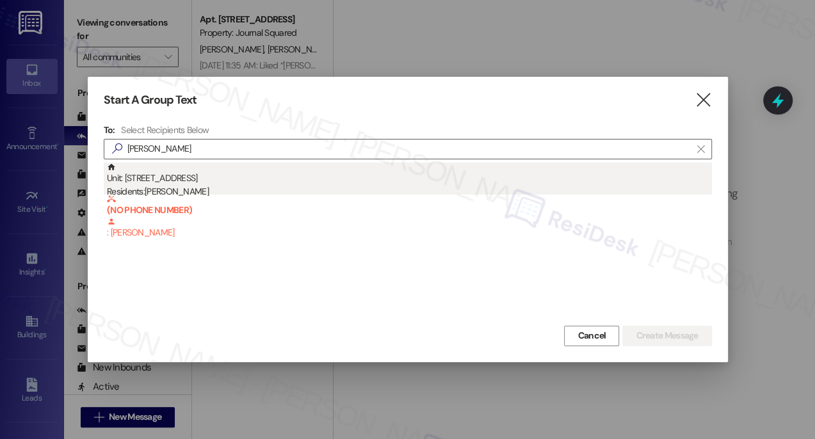
click at [204, 184] on div "Unit: [STREET_ADDRESS] Residents: [PERSON_NAME]" at bounding box center [409, 181] width 605 height 36
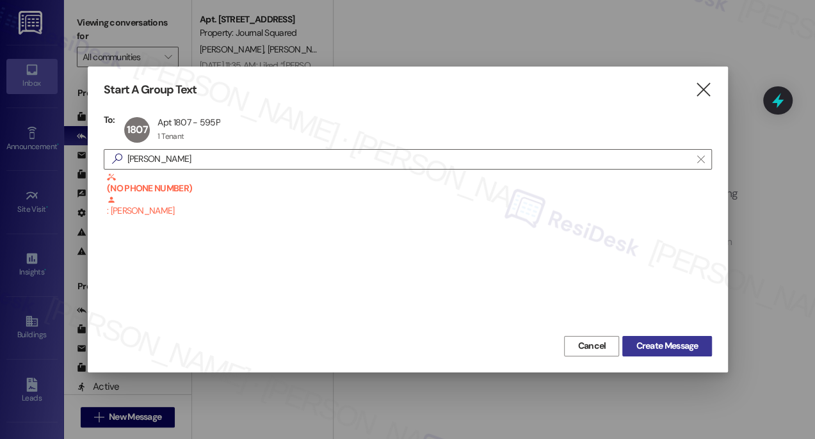
click at [659, 343] on span "Create Message" at bounding box center [667, 345] width 62 height 13
click at [707, 85] on icon "" at bounding box center [703, 89] width 17 height 13
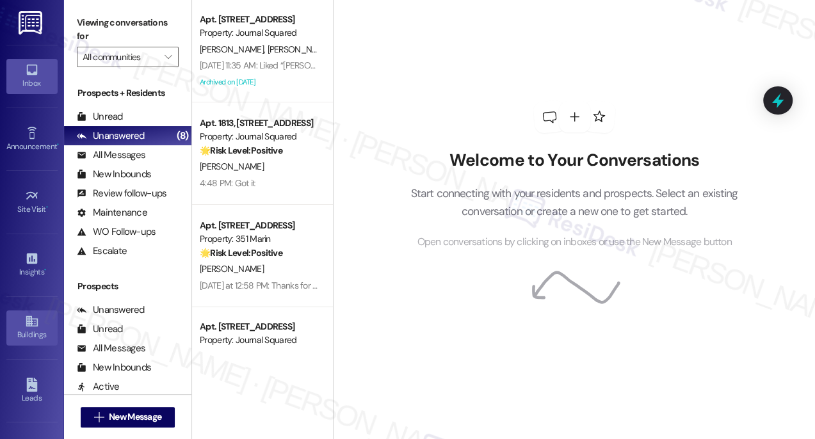
click at [27, 324] on icon at bounding box center [32, 321] width 12 height 11
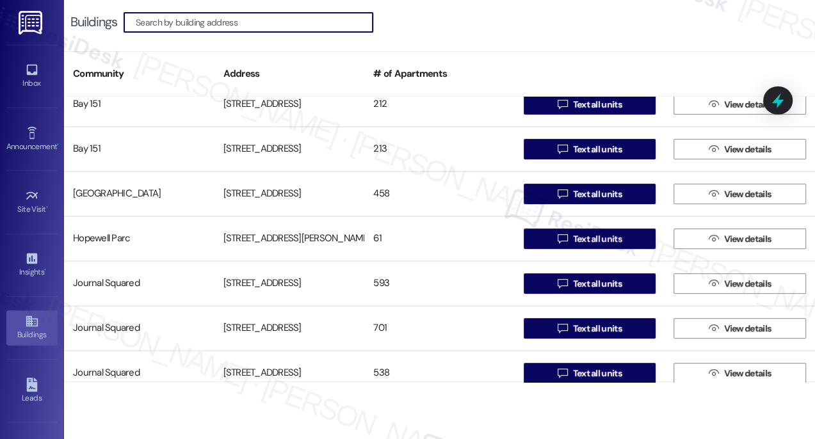
scroll to position [342, 0]
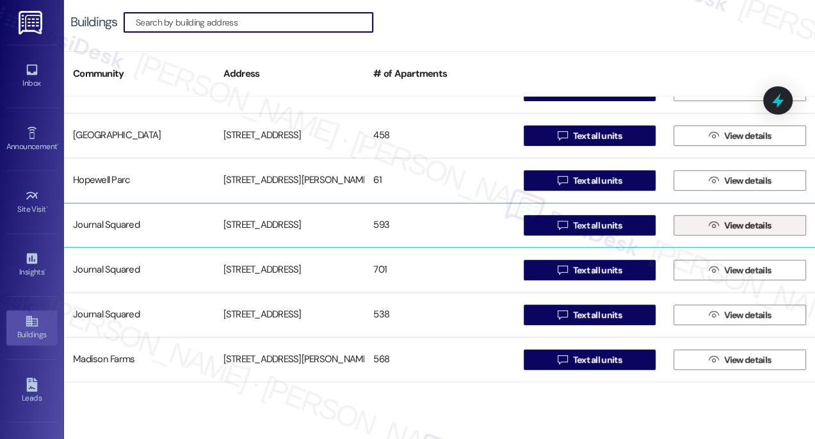
click at [710, 221] on icon "" at bounding box center [714, 225] width 10 height 10
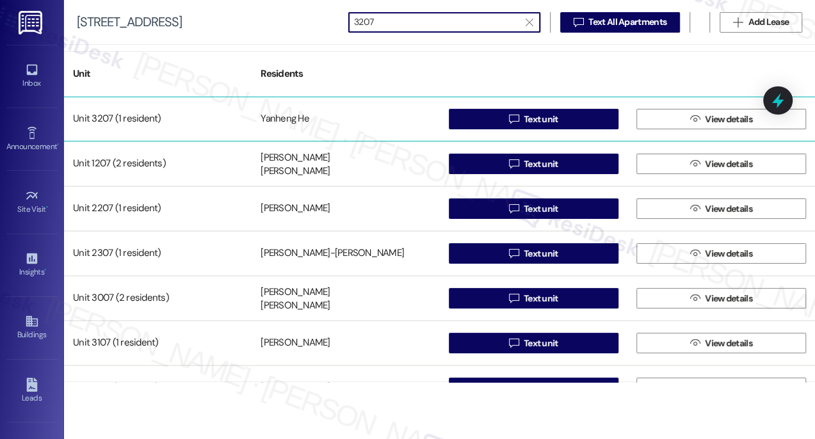
type input "3207"
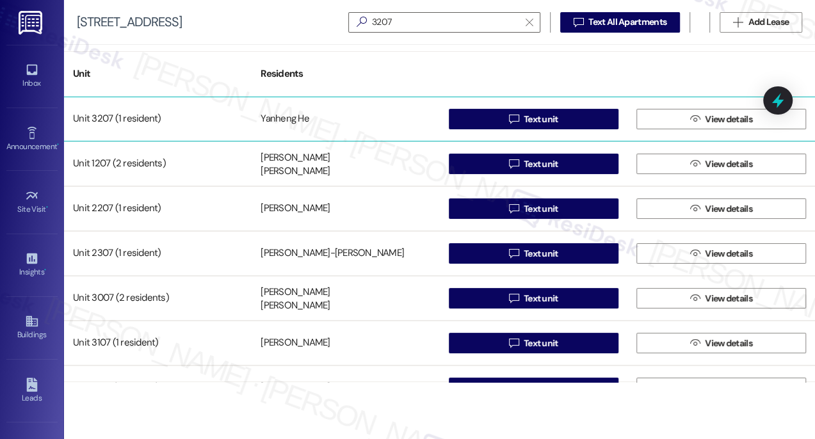
click at [302, 115] on div "Yanheng He" at bounding box center [285, 119] width 49 height 13
drag, startPoint x: 314, startPoint y: 115, endPoint x: 259, endPoint y: 115, distance: 54.4
click at [259, 115] on div "Yanheng He" at bounding box center [346, 119] width 188 height 26
copy div "Yanheng He"
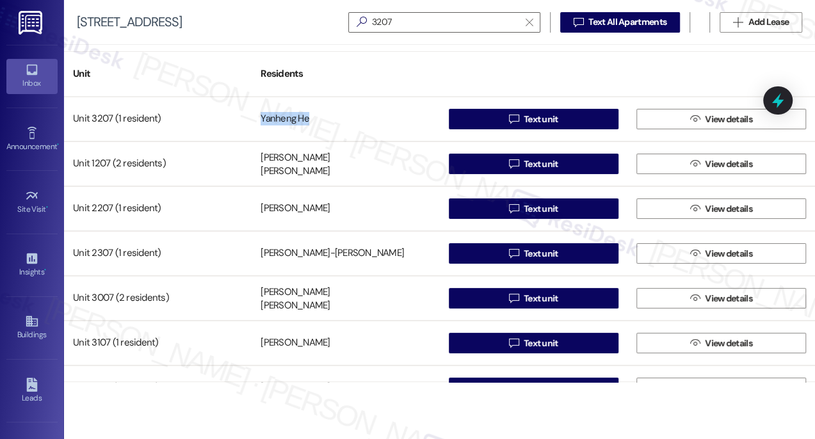
click at [31, 75] on icon at bounding box center [32, 70] width 14 height 14
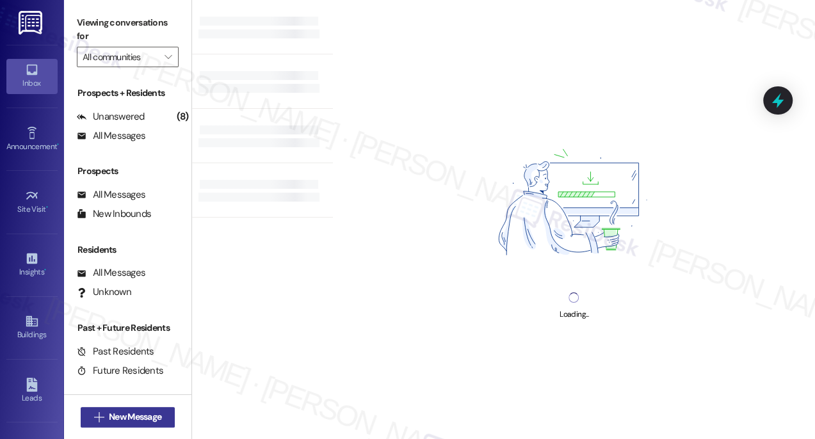
click at [149, 411] on span "New Message" at bounding box center [135, 416] width 52 height 13
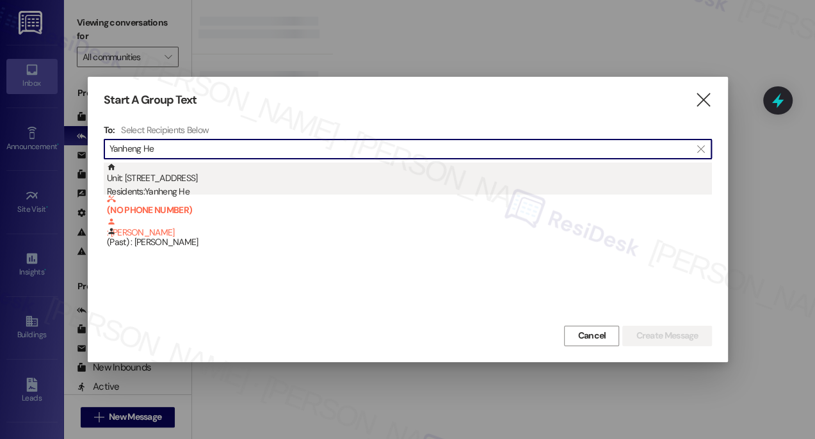
type input "Yanheng He"
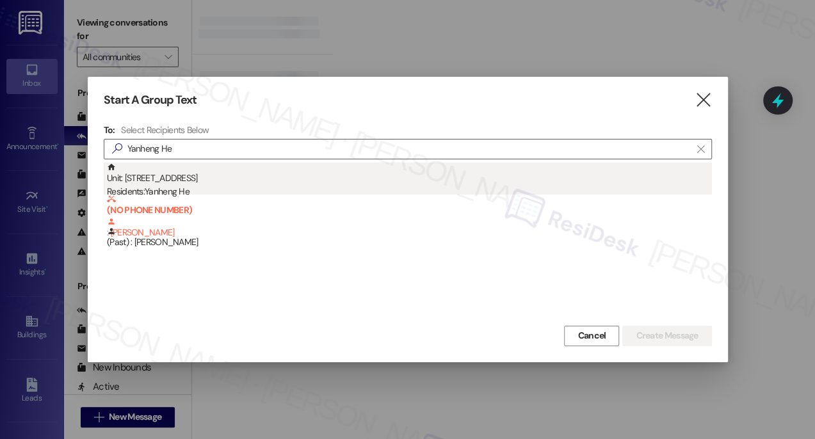
click at [206, 187] on div "Residents: [PERSON_NAME]" at bounding box center [409, 191] width 605 height 13
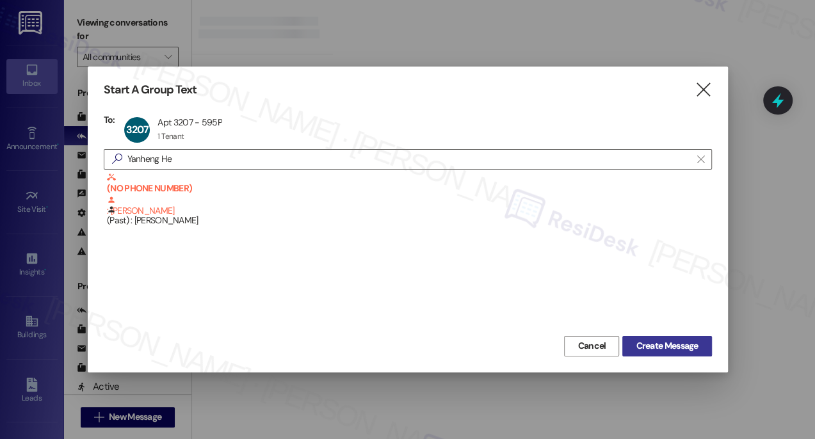
click at [649, 340] on span "Create Message" at bounding box center [667, 345] width 62 height 13
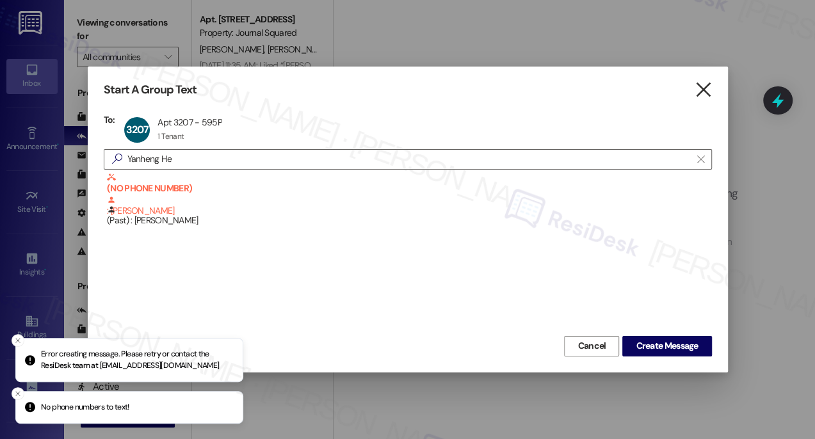
click at [698, 91] on icon "" at bounding box center [703, 89] width 17 height 13
